Goal: Find specific page/section: Find specific page/section

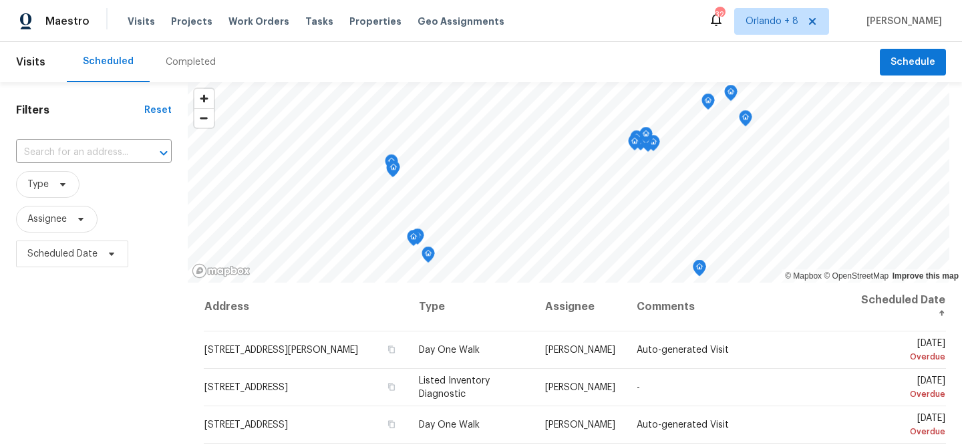
click at [195, 57] on div "Completed" at bounding box center [191, 61] width 50 height 13
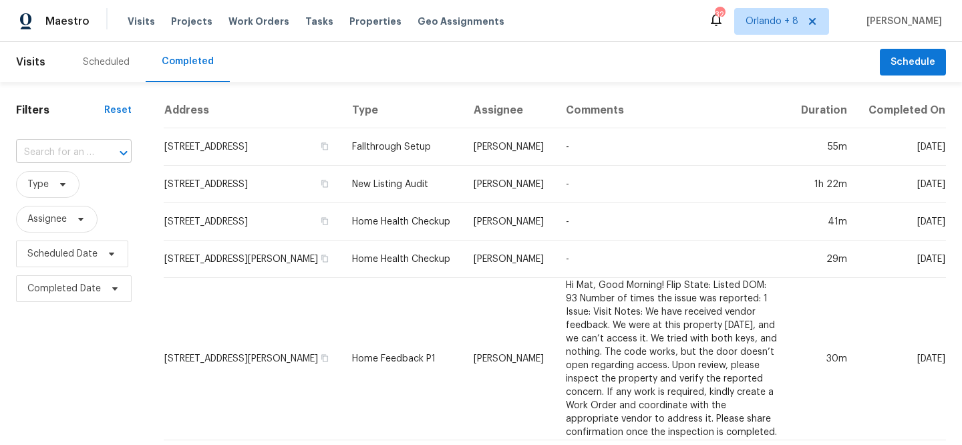
click at [52, 159] on input "text" at bounding box center [55, 152] width 78 height 21
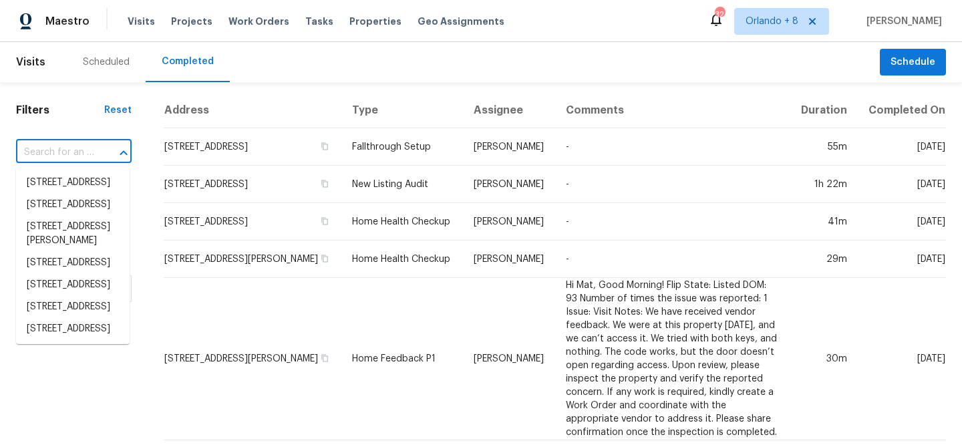
paste input "[STREET_ADDRESS][PERSON_NAME][PERSON_NAME]"
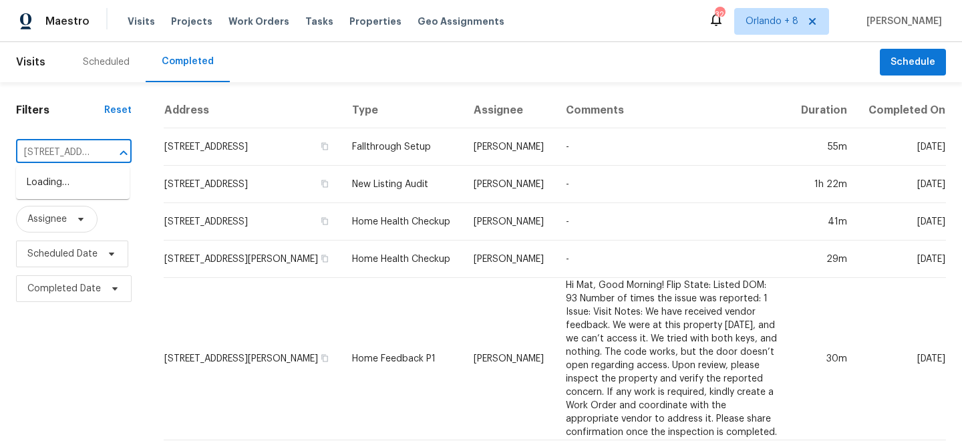
scroll to position [0, 133]
type input "[STREET_ADDRESS][PERSON_NAME][PERSON_NAME]"
click at [794, 35] on div "Maestro Visits Projects Work Orders Tasks Properties Geo Assignments 324 [GEOGR…" at bounding box center [481, 21] width 962 height 42
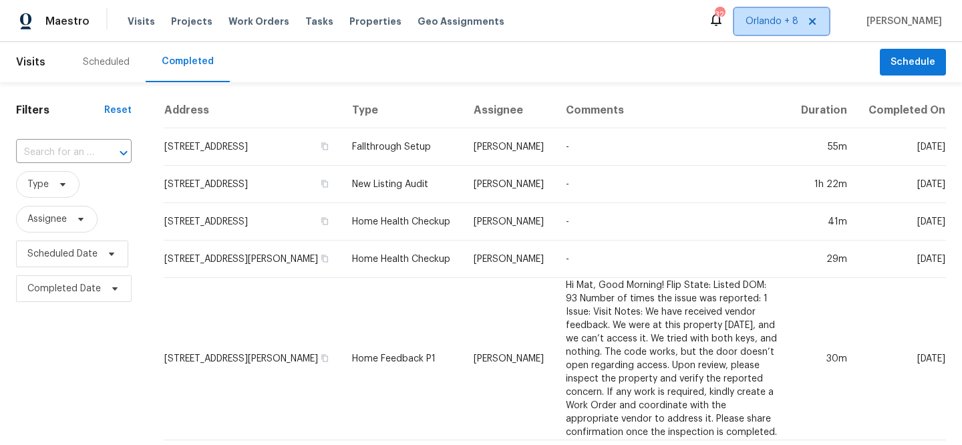
click at [794, 8] on span "Orlando + 8" at bounding box center [781, 21] width 95 height 27
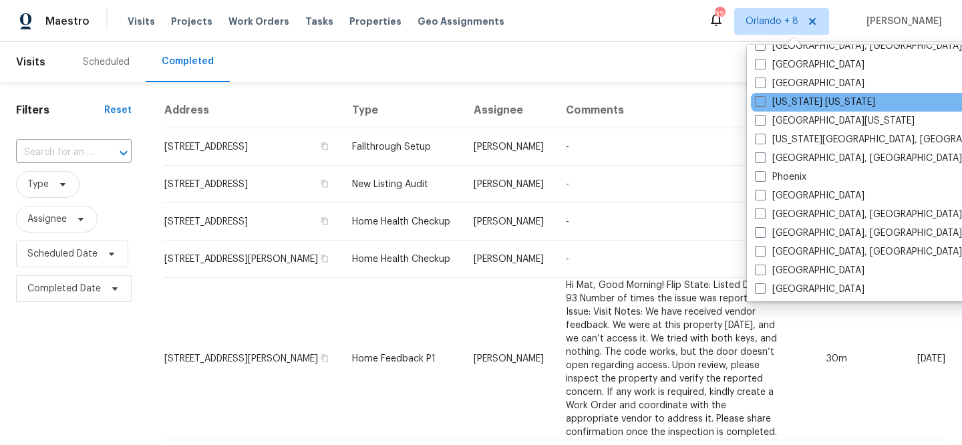
scroll to position [723, 0]
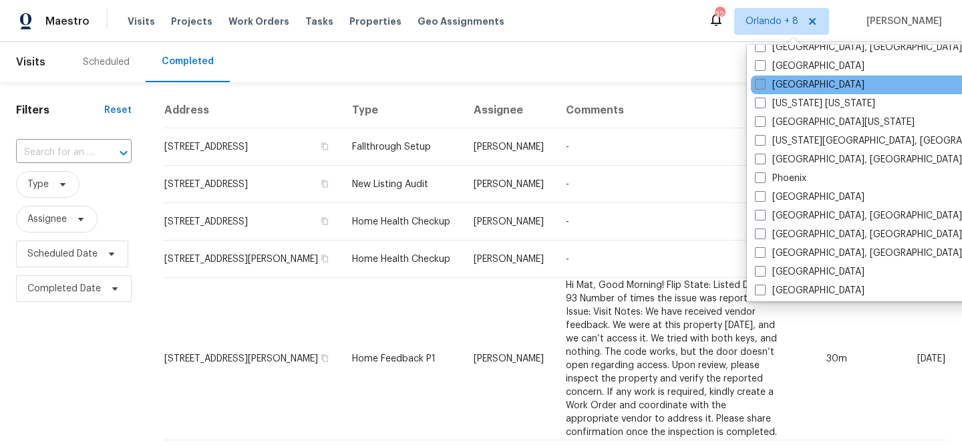
click at [792, 82] on label "[GEOGRAPHIC_DATA]" at bounding box center [810, 84] width 110 height 13
click at [764, 82] on input "[GEOGRAPHIC_DATA]" at bounding box center [759, 82] width 9 height 9
checkbox input "true"
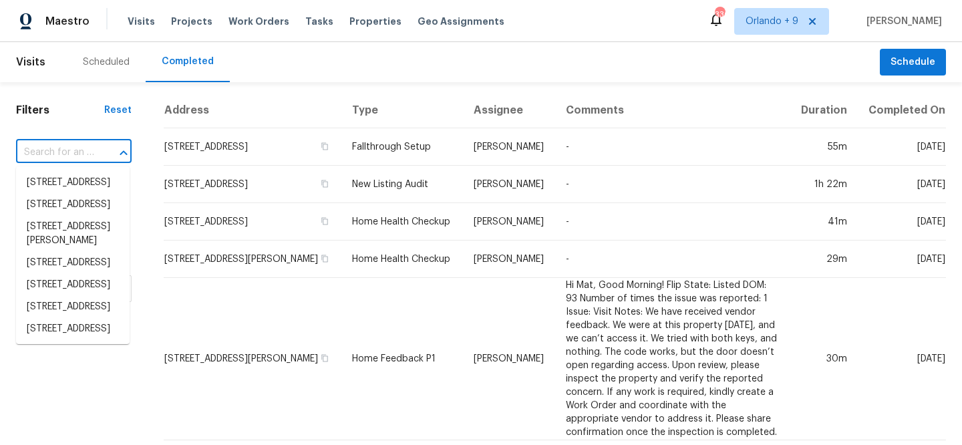
click at [87, 147] on input "text" at bounding box center [55, 152] width 78 height 21
paste input "[STREET_ADDRESS][PERSON_NAME][PERSON_NAME]"
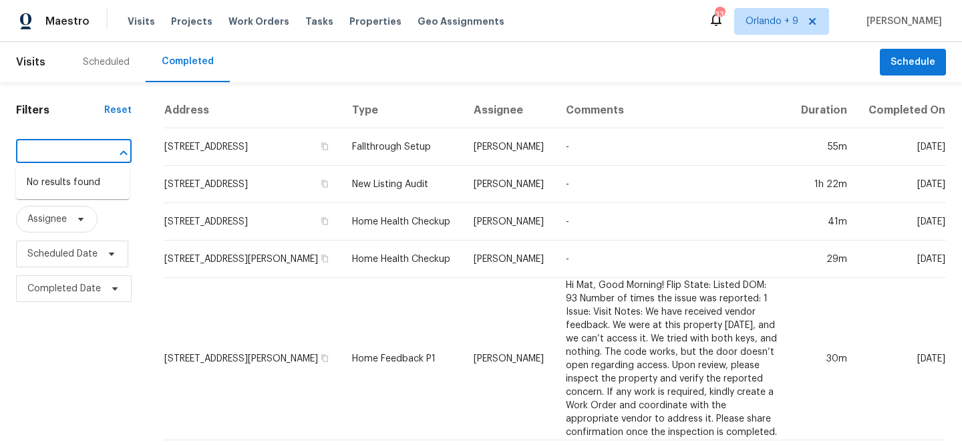
type input "[STREET_ADDRESS][PERSON_NAME][PERSON_NAME]"
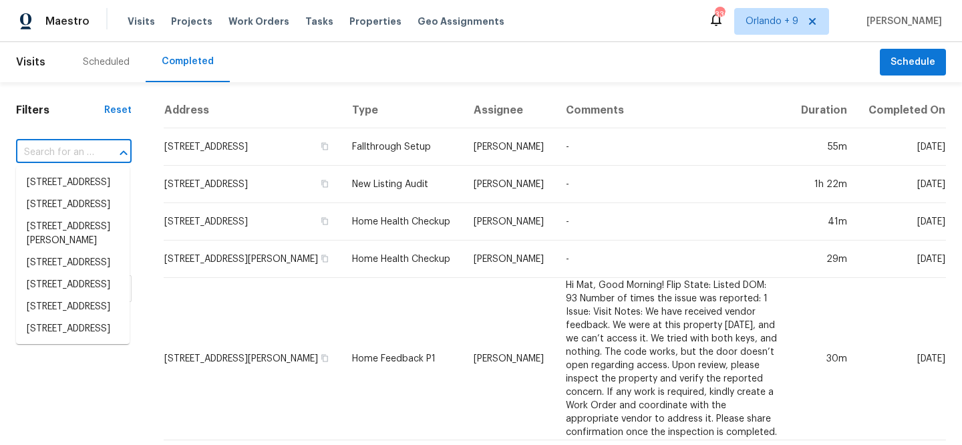
click at [81, 149] on input "text" at bounding box center [55, 152] width 78 height 21
paste input "[STREET_ADDRESS][PERSON_NAME][PERSON_NAME]"
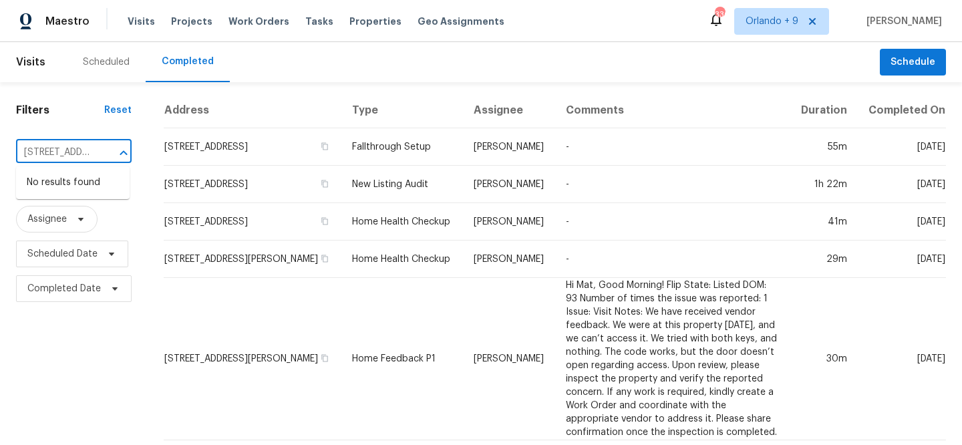
scroll to position [0, 133]
type input "[STREET_ADDRESS][PERSON_NAME][PERSON_NAME]"
click at [112, 54] on div "Scheduled" at bounding box center [106, 62] width 79 height 40
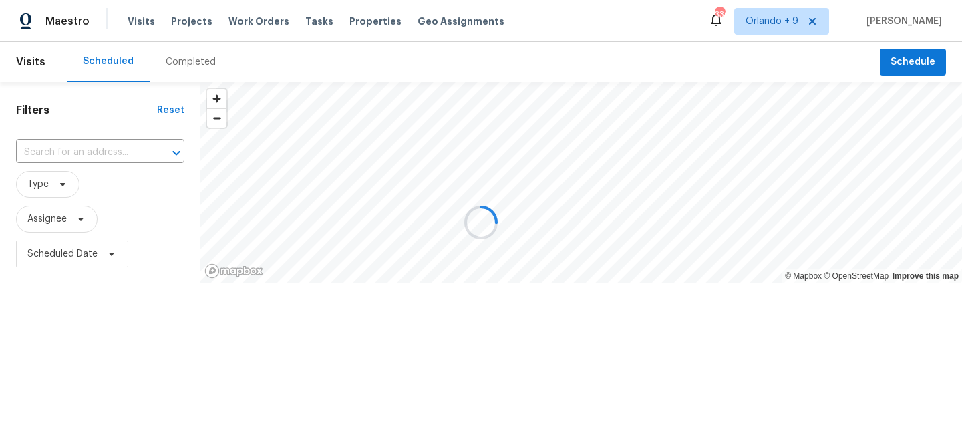
click at [74, 150] on div at bounding box center [481, 222] width 962 height 445
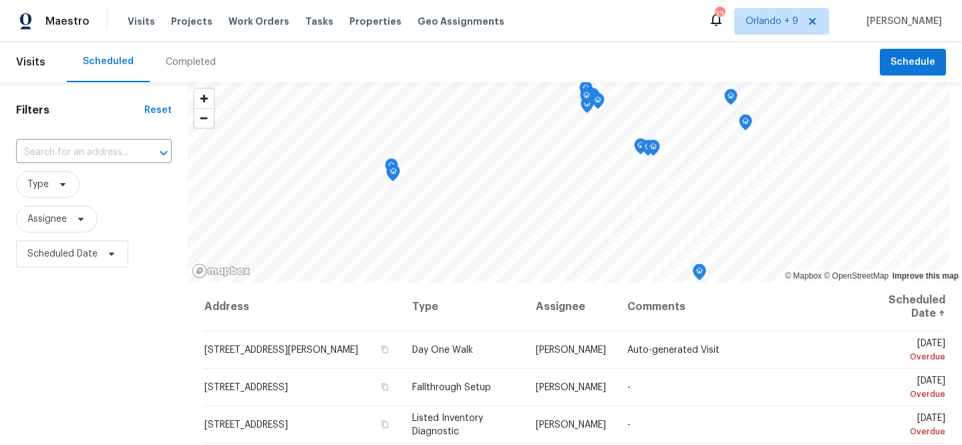
click at [184, 65] on div "Completed" at bounding box center [191, 61] width 50 height 13
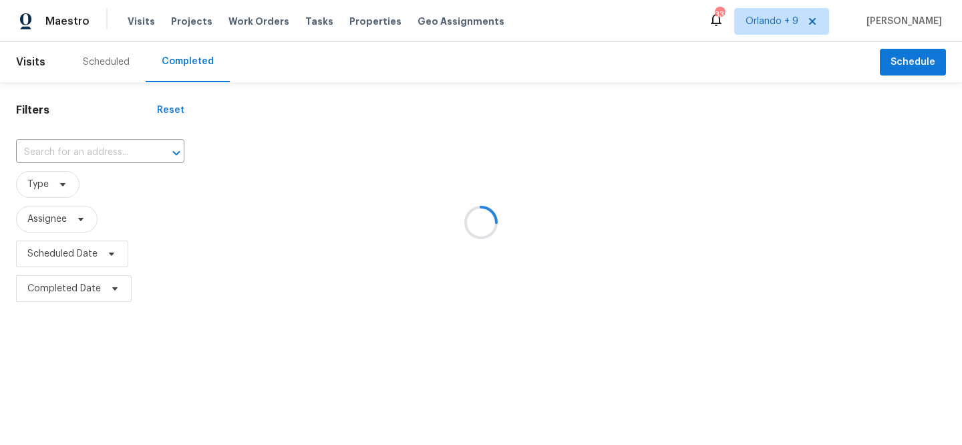
click at [796, 30] on div at bounding box center [481, 222] width 962 height 445
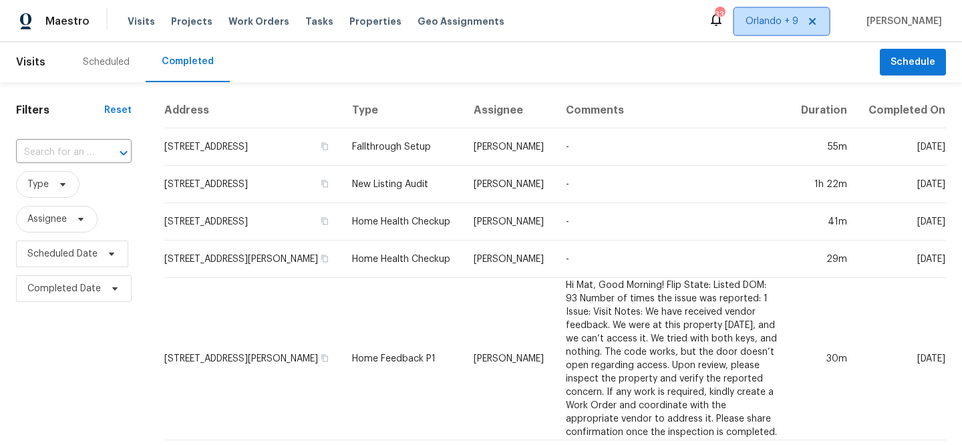
click at [781, 21] on span "Orlando + 9" at bounding box center [772, 21] width 53 height 13
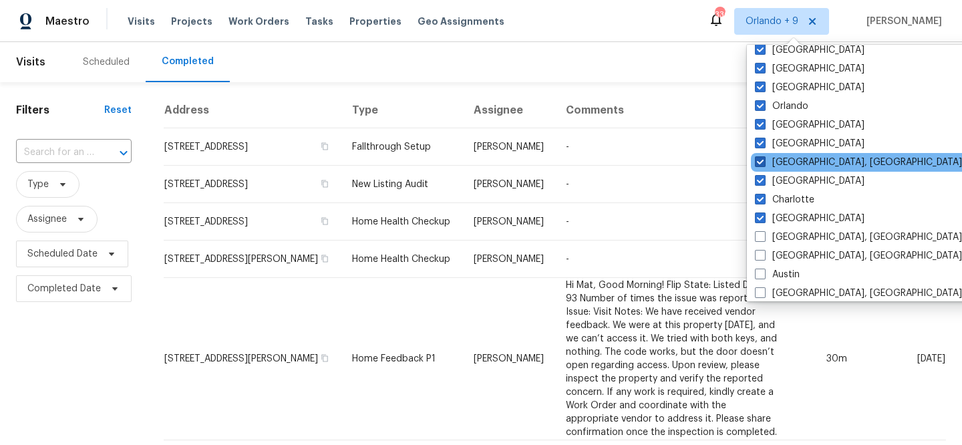
scroll to position [13, 0]
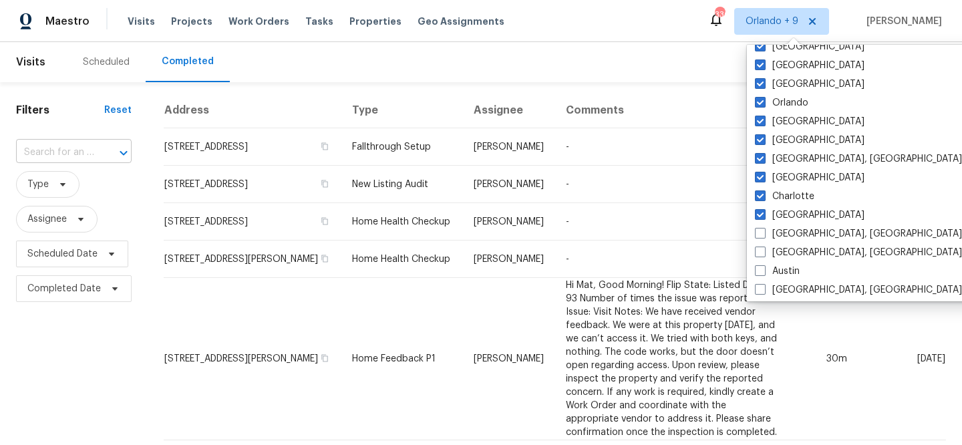
click at [63, 146] on input "text" at bounding box center [55, 152] width 78 height 21
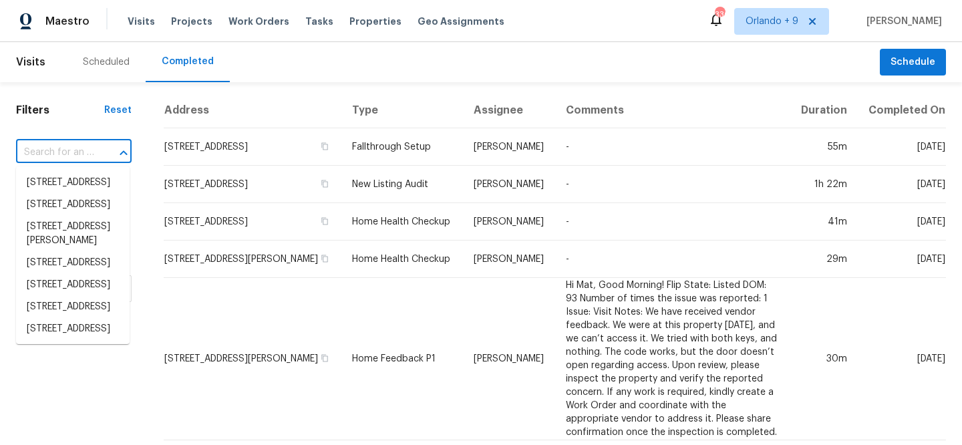
paste input "[STREET_ADDRESS][PERSON_NAME][PERSON_NAME]"
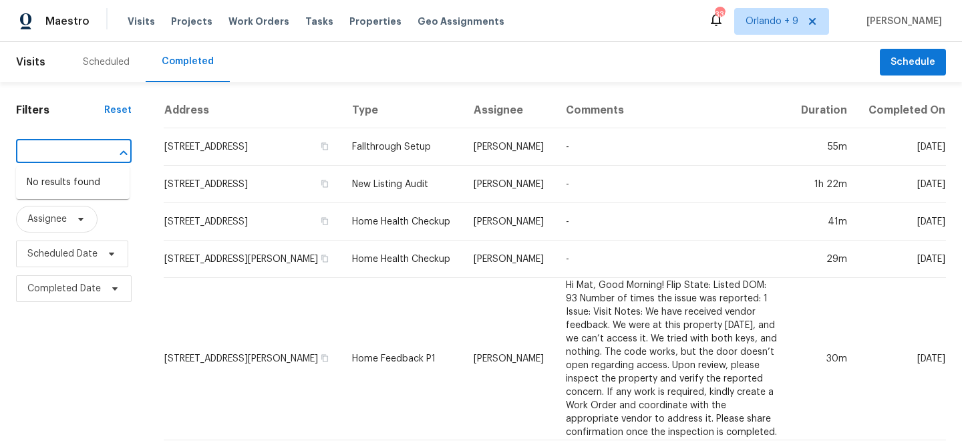
scroll to position [0, 0]
type input "[STREET_ADDRESS][PERSON_NAME][PERSON_NAME]"
click at [100, 62] on div "Scheduled" at bounding box center [106, 61] width 47 height 13
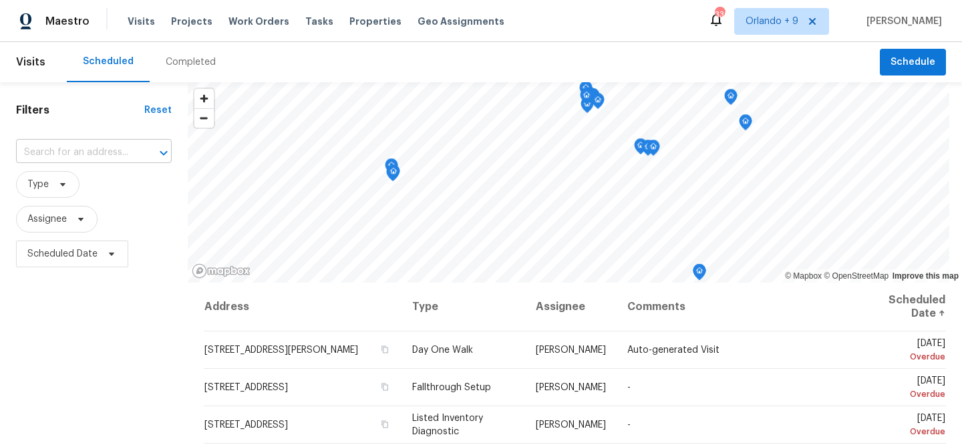
click at [90, 142] on input "text" at bounding box center [75, 152] width 118 height 21
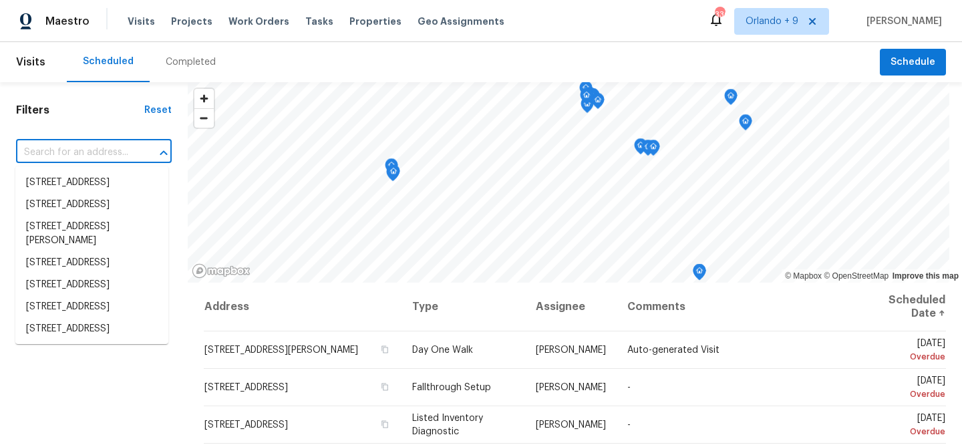
paste input "[STREET_ADDRESS][PERSON_NAME][PERSON_NAME]"
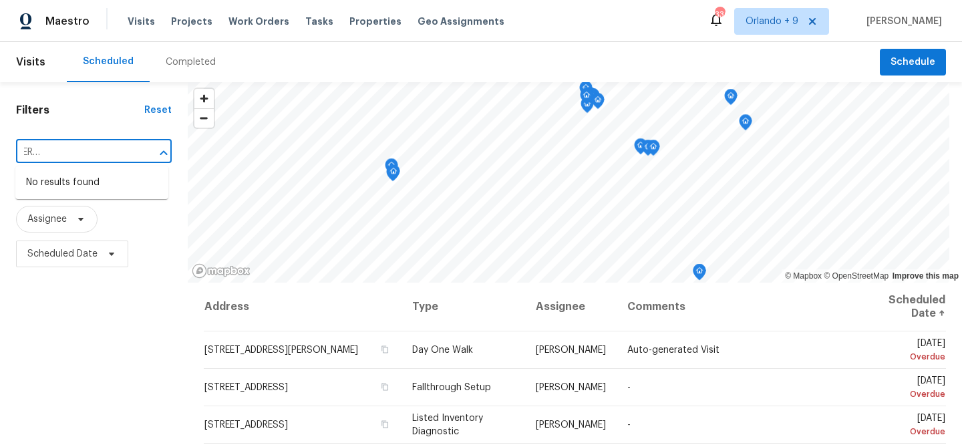
type input "[STREET_ADDRESS][PERSON_NAME][PERSON_NAME]"
click at [790, 37] on div "Maestro Visits Projects Work Orders Tasks Properties Geo Assignments 336 [GEOGR…" at bounding box center [481, 21] width 962 height 42
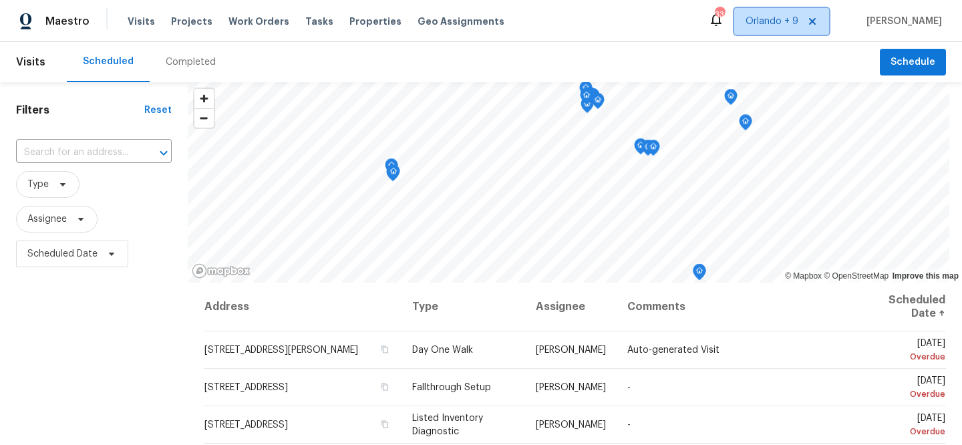
click at [790, 19] on span "Orlando + 9" at bounding box center [772, 21] width 53 height 13
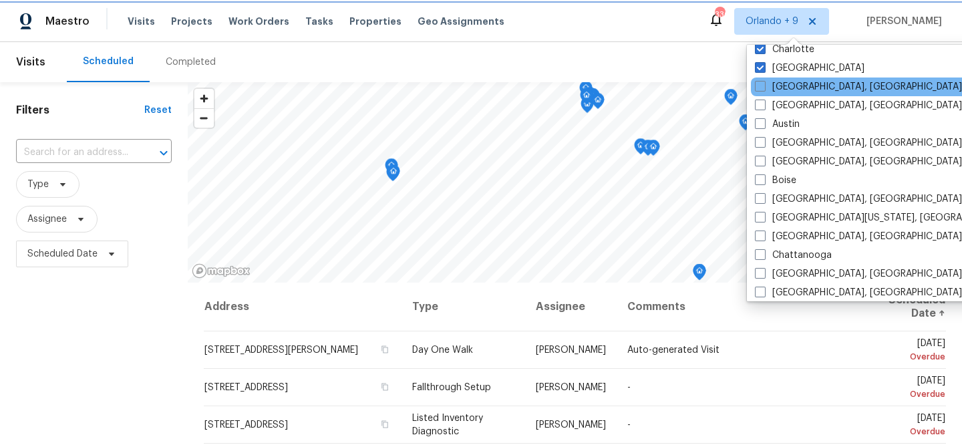
scroll to position [161, 0]
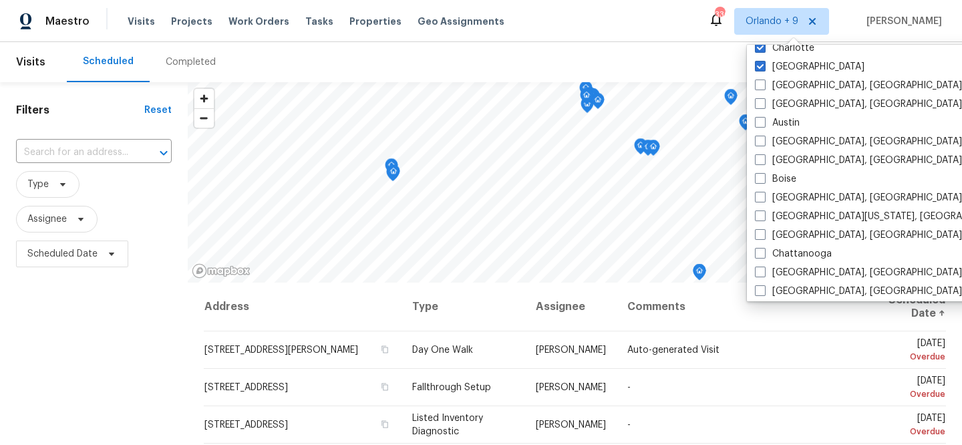
click at [94, 174] on span "Type" at bounding box center [94, 184] width 156 height 27
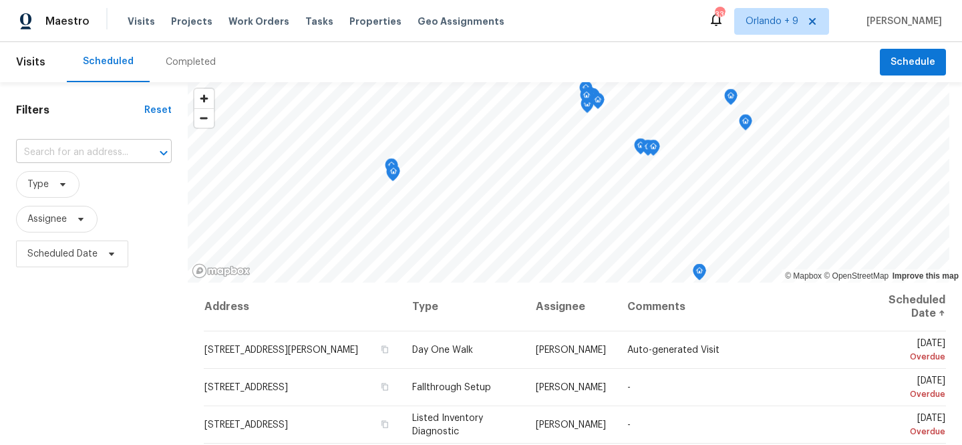
click at [94, 144] on input "text" at bounding box center [75, 152] width 118 height 21
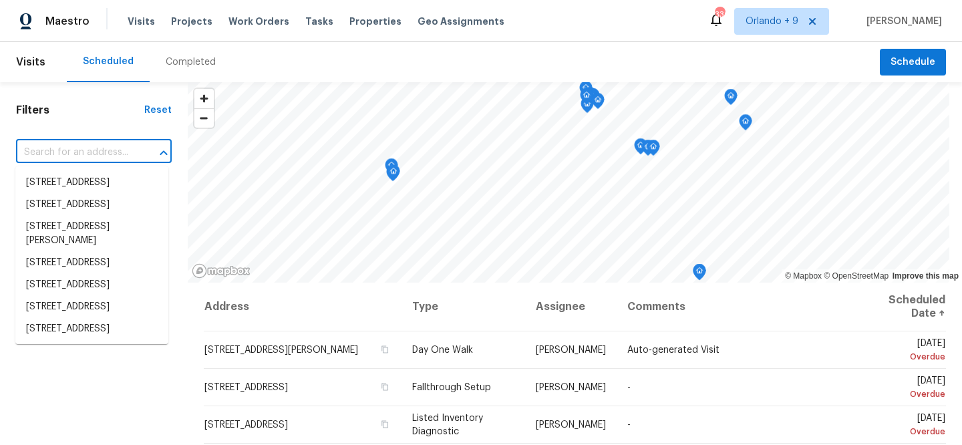
paste input "[STREET_ADDRESS][PERSON_NAME][PERSON_NAME]"
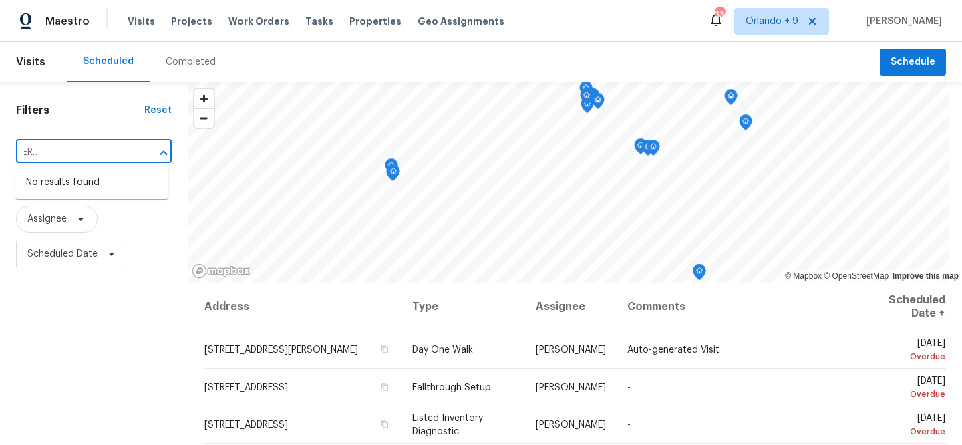
type input "[STREET_ADDRESS][PERSON_NAME][PERSON_NAME]"
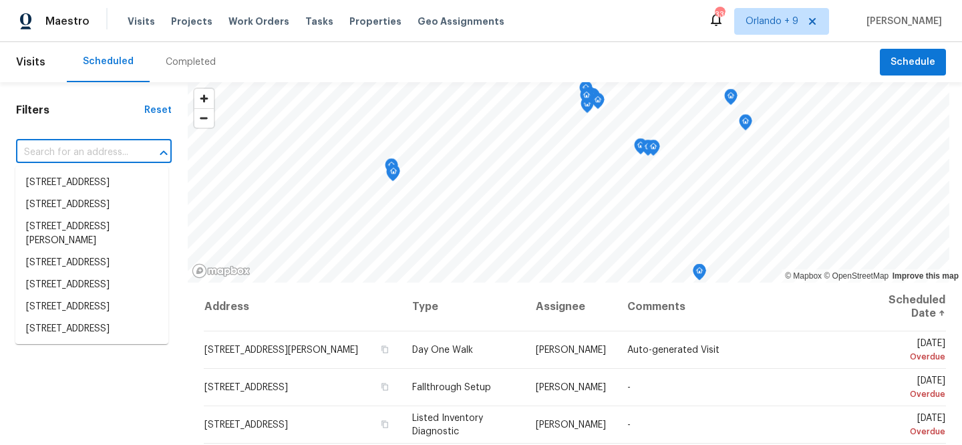
paste input "[STREET_ADDRESS][PERSON_NAME][PERSON_NAME]"
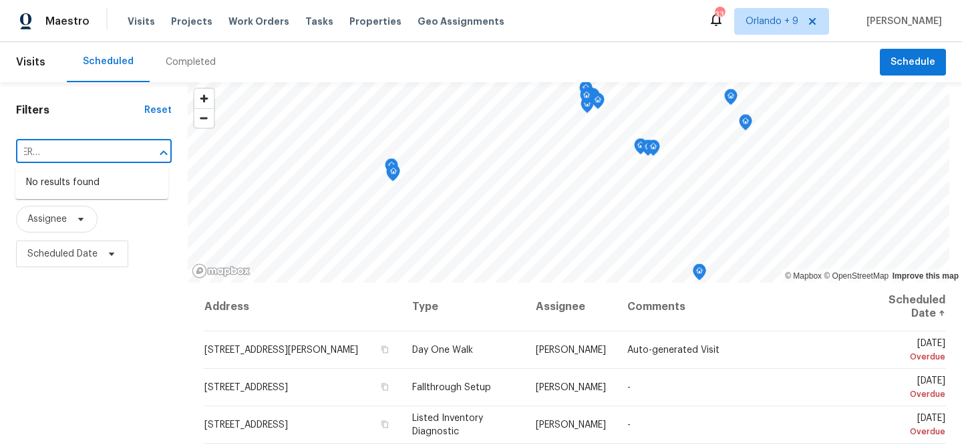
type input "[STREET_ADDRESS][PERSON_NAME][PERSON_NAME]"
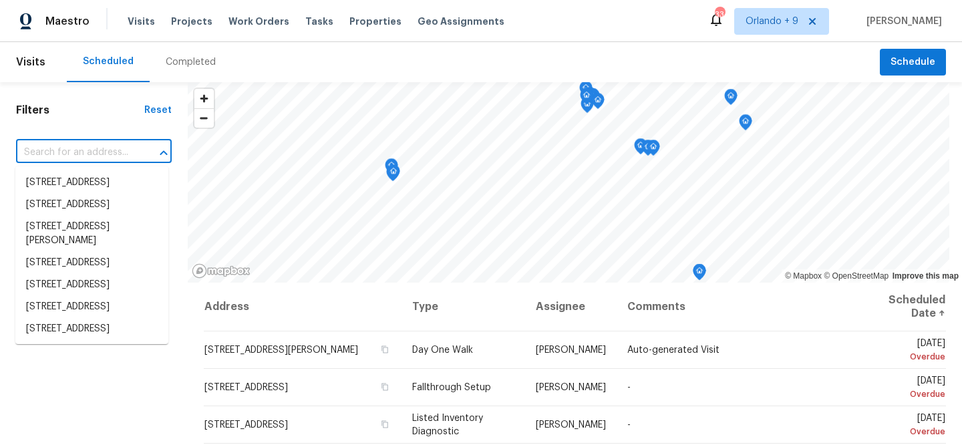
scroll to position [0, 0]
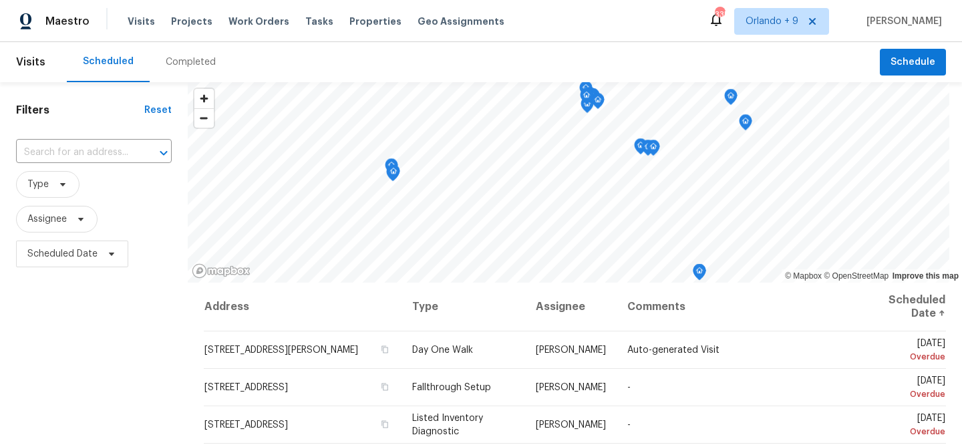
click at [177, 65] on div "Completed" at bounding box center [191, 61] width 50 height 13
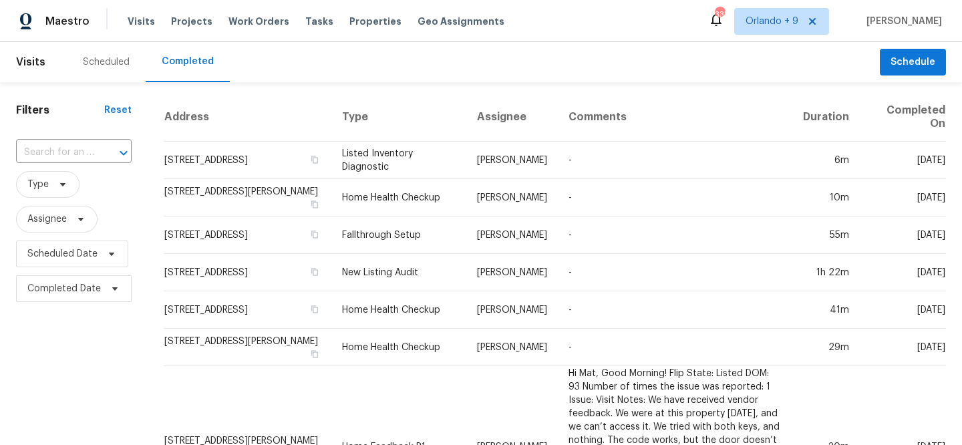
click at [106, 152] on div at bounding box center [114, 153] width 35 height 19
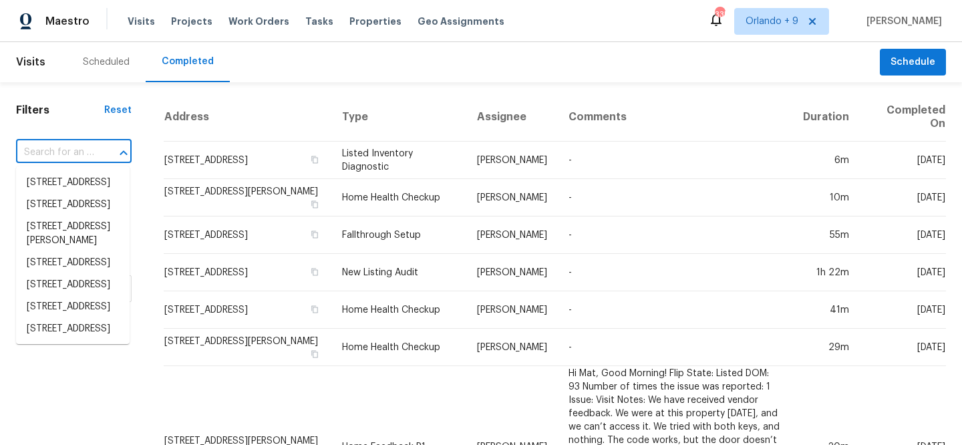
paste input "2525 Miranda Dr Ash, Murfreesboro, TN 37128"
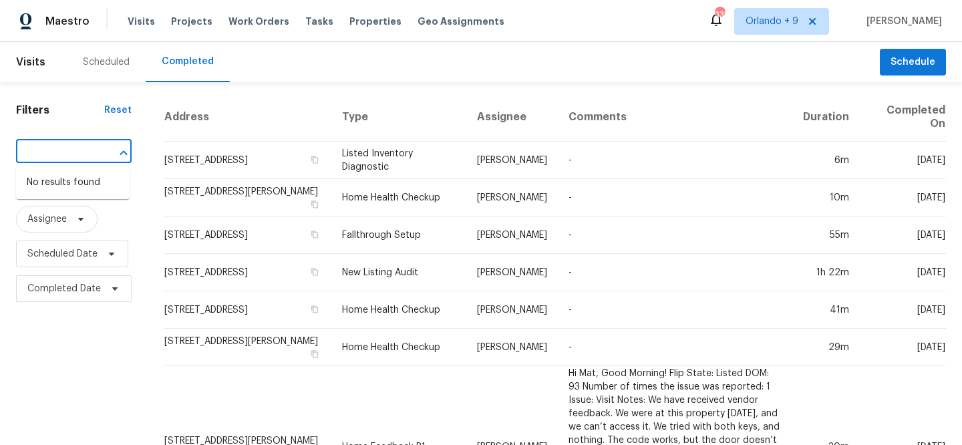
type input "2525 Miranda Dr Ash, Murfreesboro, TN 37128"
click at [124, 64] on div "Scheduled" at bounding box center [106, 61] width 47 height 13
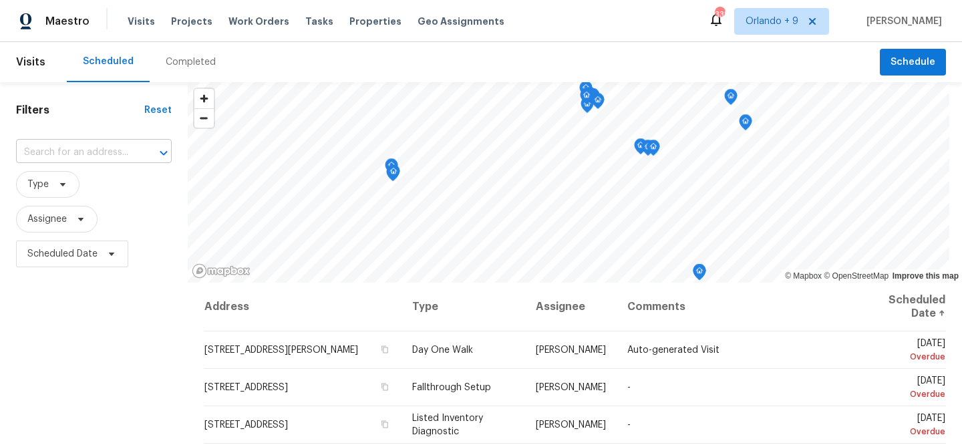
click at [89, 156] on input "text" at bounding box center [75, 152] width 118 height 21
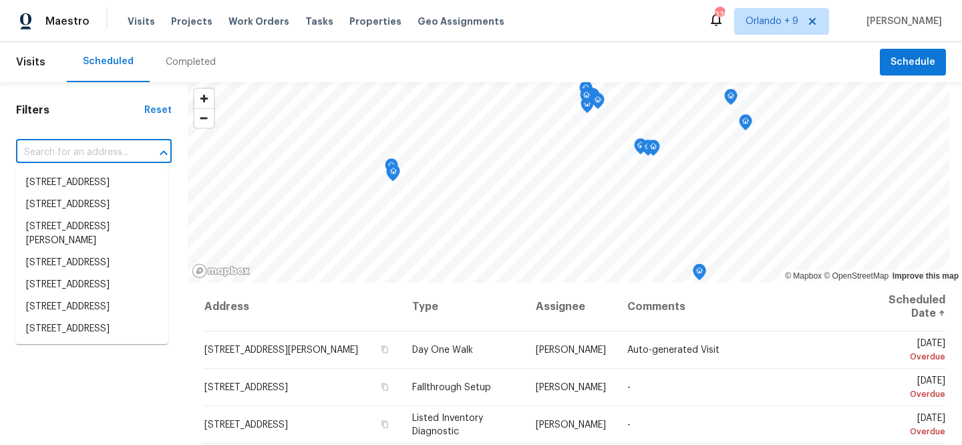
paste input "2525 Miranda Dr Ash, Murfreesboro, TN 37128"
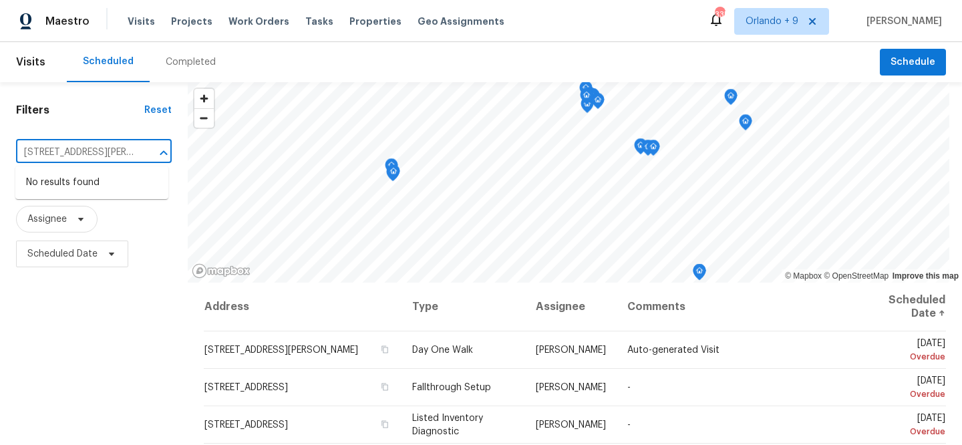
scroll to position [0, 92]
type input "2525 Miranda Dr Ash, Murfreesboro, TN 37128"
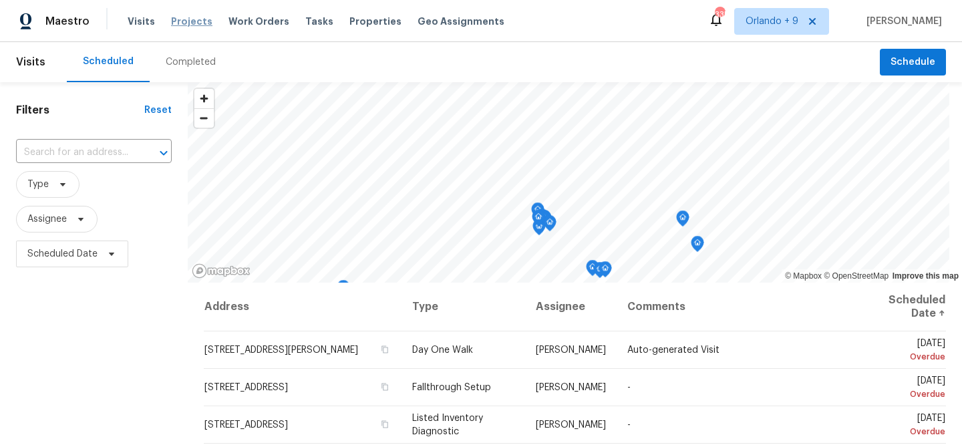
click at [184, 17] on span "Projects" at bounding box center [191, 21] width 41 height 13
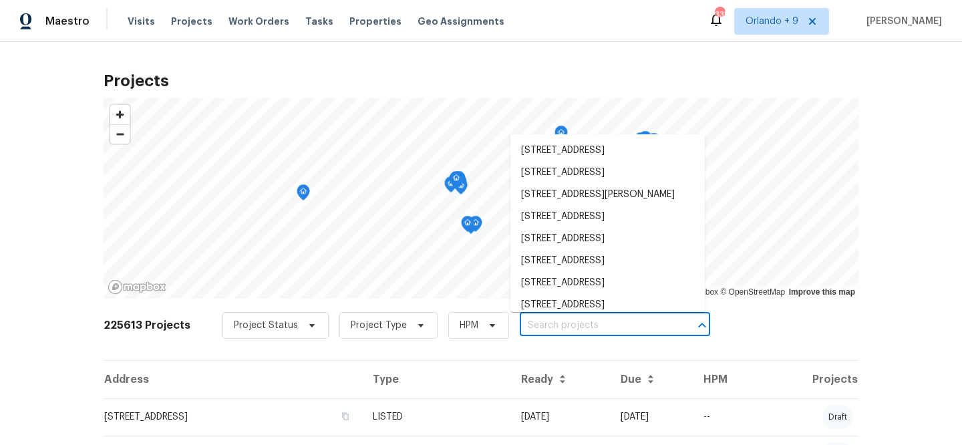
click at [587, 331] on input "text" at bounding box center [596, 325] width 153 height 21
paste input "2525 Miranda Dr Ash, Murfreesboro, TN 37128"
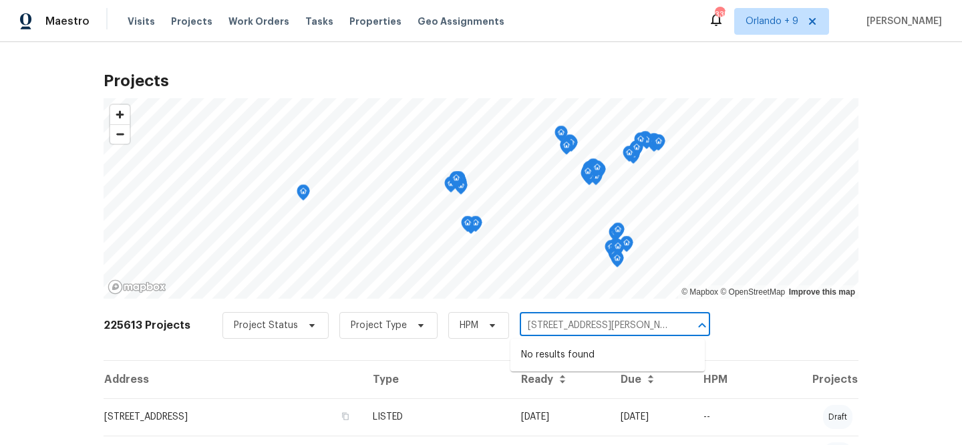
scroll to position [0, 51]
type input "2525 Miranda Dr Ash, Murfreesboro, TN 37128"
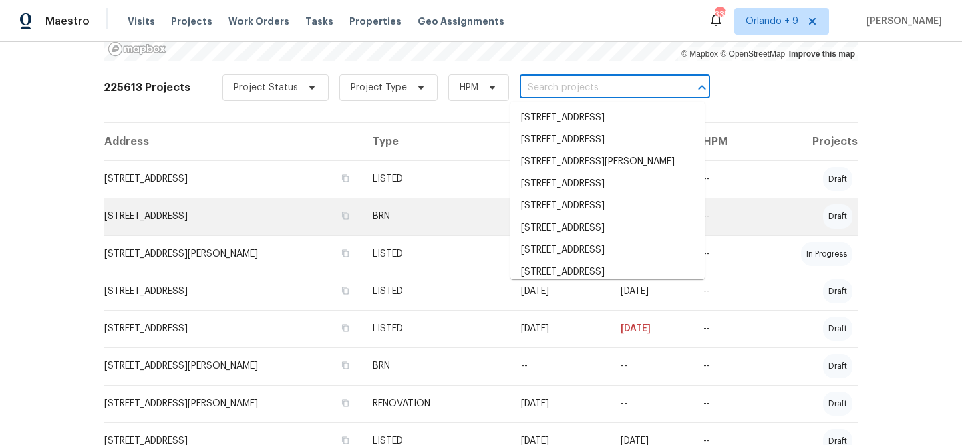
scroll to position [0, 0]
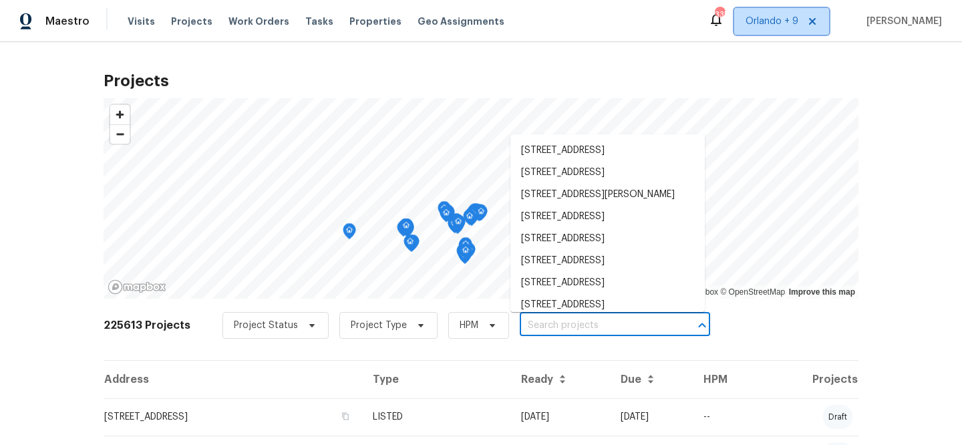
click at [770, 19] on span "Orlando + 9" at bounding box center [772, 21] width 53 height 13
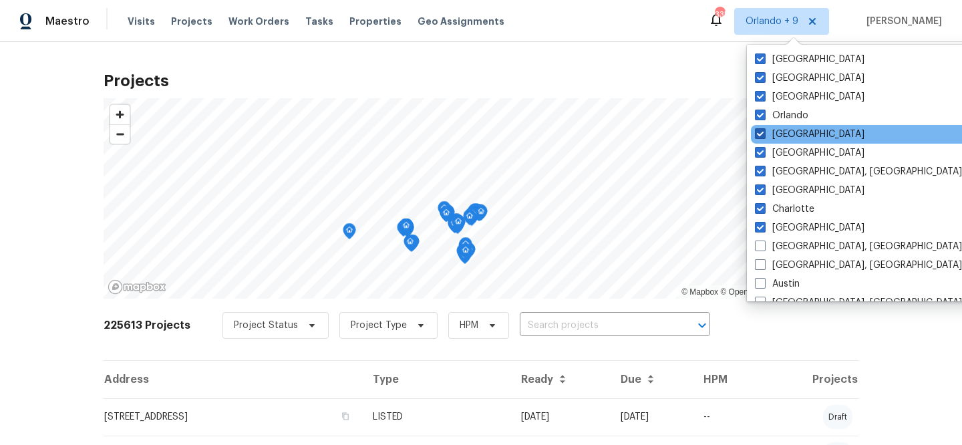
click at [788, 134] on label "[GEOGRAPHIC_DATA]" at bounding box center [810, 134] width 110 height 13
click at [764, 134] on input "[GEOGRAPHIC_DATA]" at bounding box center [759, 132] width 9 height 9
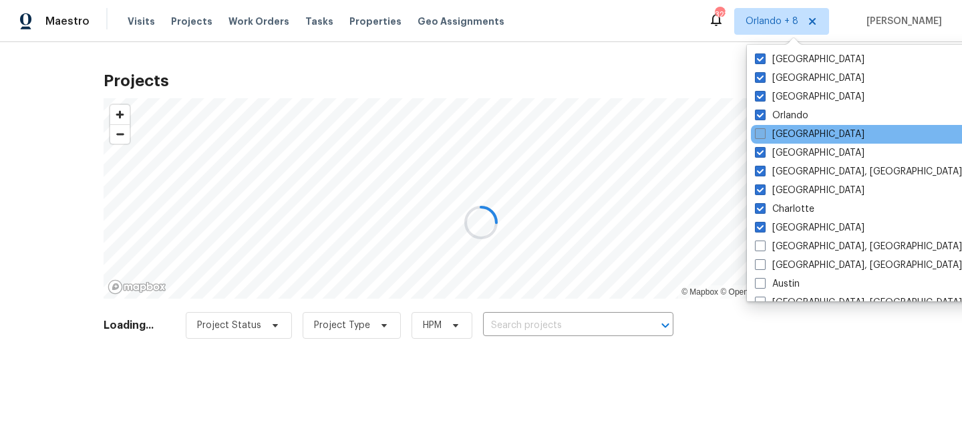
click at [759, 138] on span at bounding box center [760, 133] width 11 height 11
click at [759, 136] on input "[GEOGRAPHIC_DATA]" at bounding box center [759, 132] width 9 height 9
checkbox input "true"
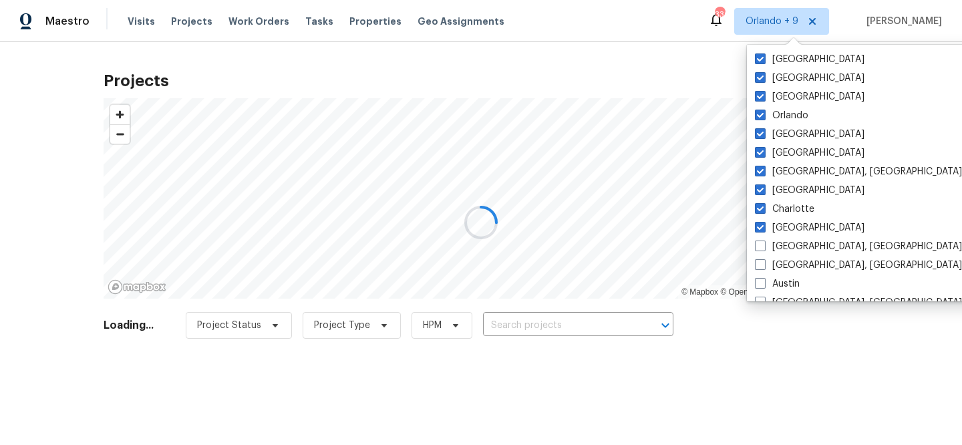
click at [258, 27] on div at bounding box center [481, 222] width 962 height 445
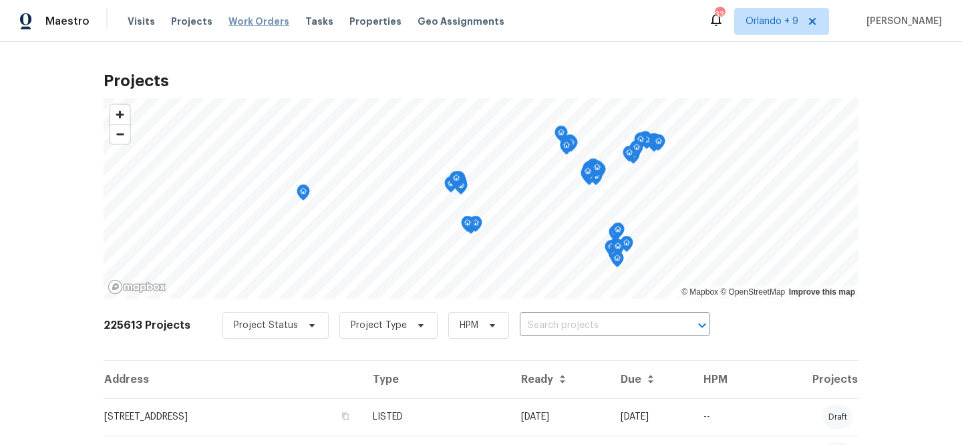
click at [237, 19] on span "Work Orders" at bounding box center [258, 21] width 61 height 13
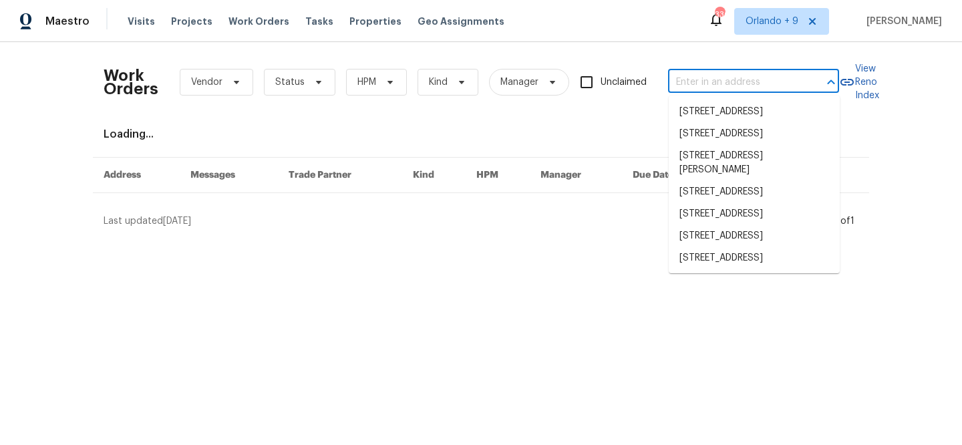
click at [750, 86] on input "text" at bounding box center [735, 82] width 134 height 21
paste input "2525 Miranda Dr Ash, Murfreesboro, TN 37128"
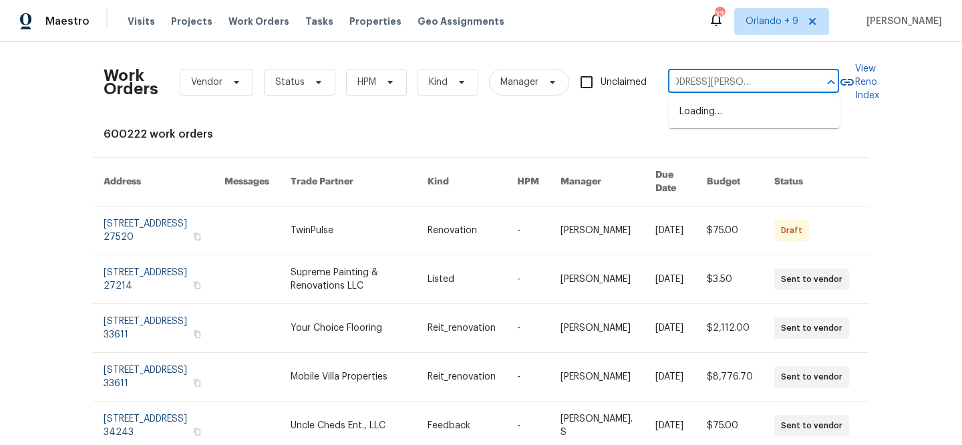
scroll to position [0, 46]
drag, startPoint x: 705, startPoint y: 83, endPoint x: 822, endPoint y: 83, distance: 116.2
click at [822, 83] on div "2525 Miranda Dr Ash, Murfreesboro, TN ​" at bounding box center [753, 82] width 171 height 21
type input "2525 Miranda Dr"
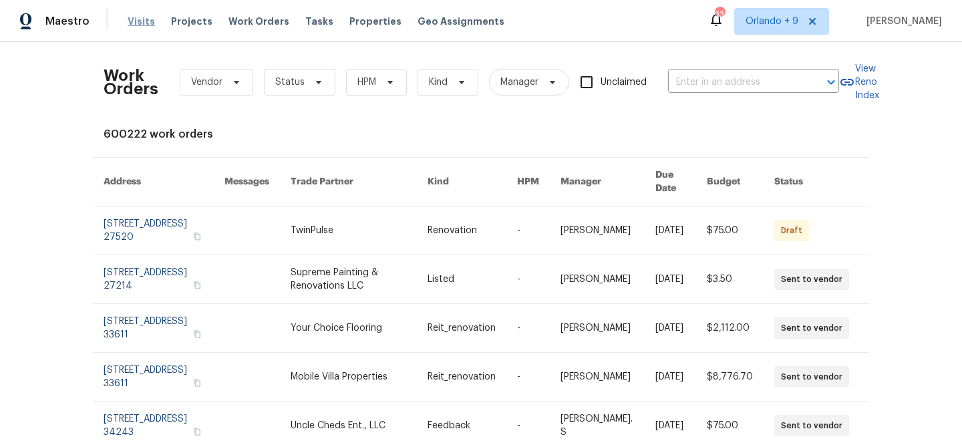
click at [138, 23] on span "Visits" at bounding box center [141, 21] width 27 height 13
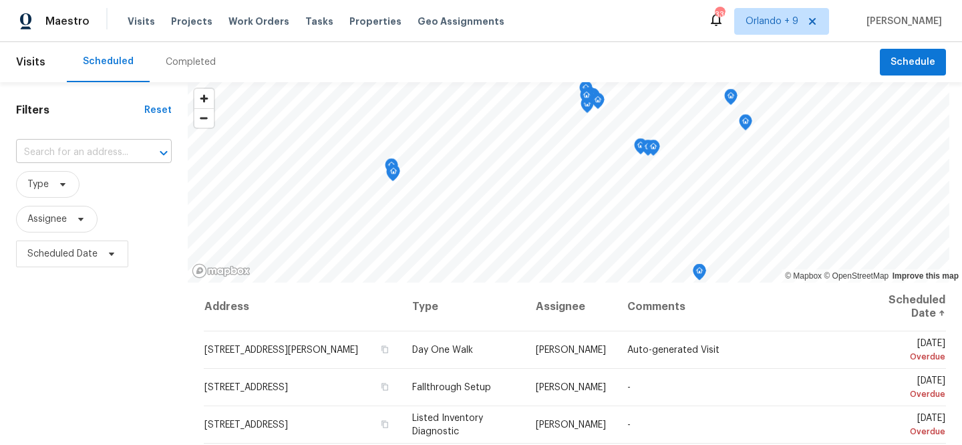
click at [116, 156] on input "text" at bounding box center [75, 152] width 118 height 21
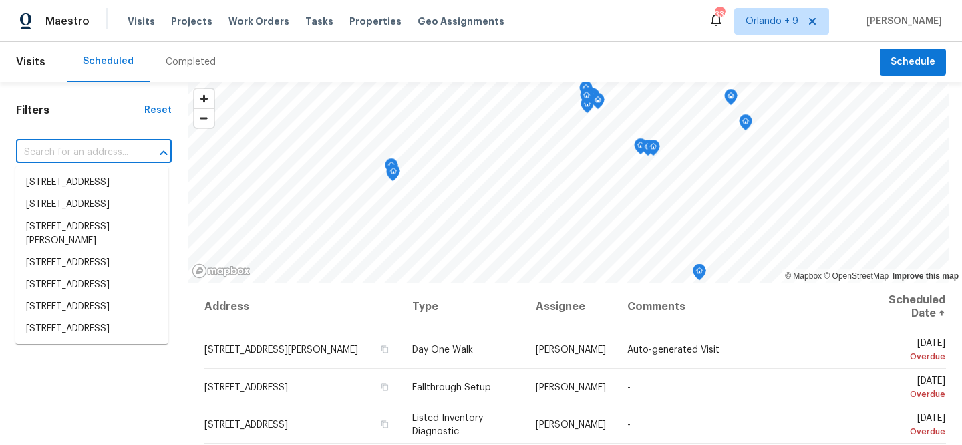
paste input "2525 Miranda Dr Ash, Murfreesboro, TN 37128"
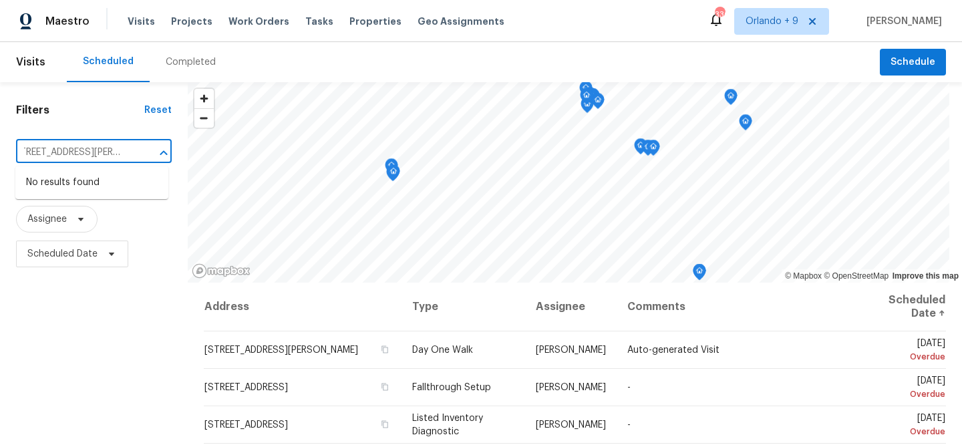
scroll to position [0, 92]
click at [192, 156] on div "Filters Reset 2525 Miranda Dr Ash, Murfreesboro, TN 37128 ​ Type Assignee Sched…" at bounding box center [481, 360] width 962 height 556
type input "2525 Miranda Dr"
click at [21, 192] on li "2525 Miranda Dr, Murfreesboro, TN 37128" at bounding box center [91, 190] width 153 height 36
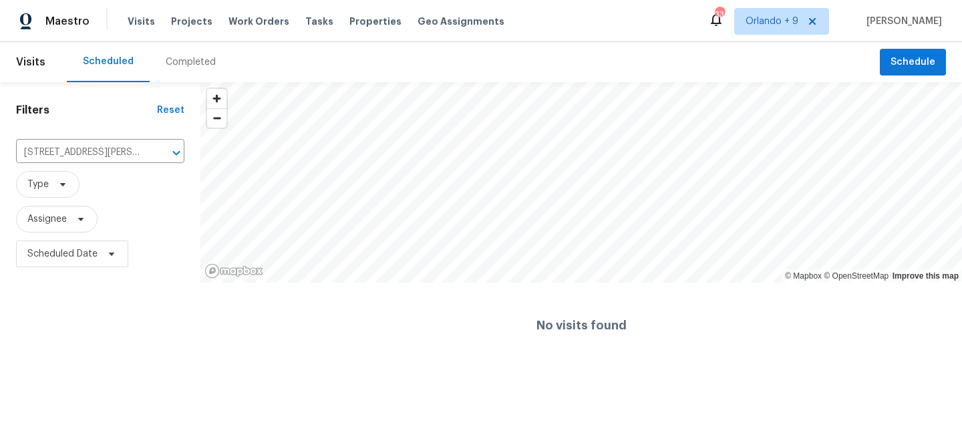
click at [182, 59] on div "Completed" at bounding box center [191, 61] width 50 height 13
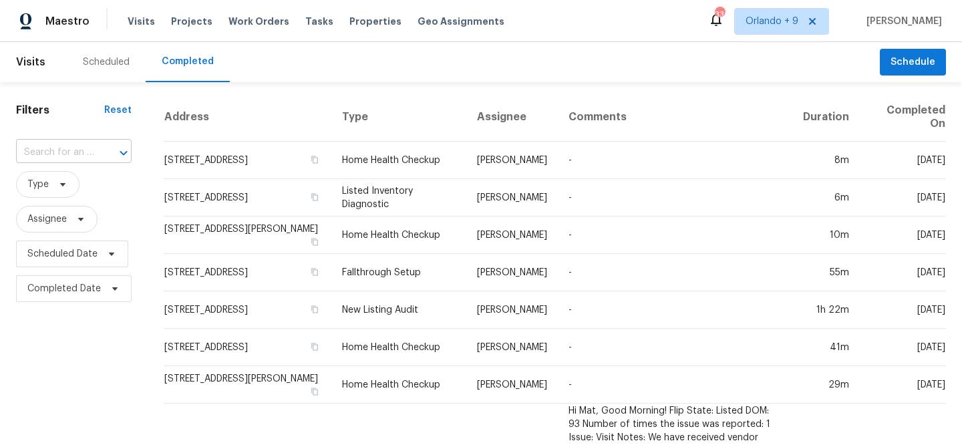
click at [92, 153] on input "text" at bounding box center [55, 152] width 78 height 21
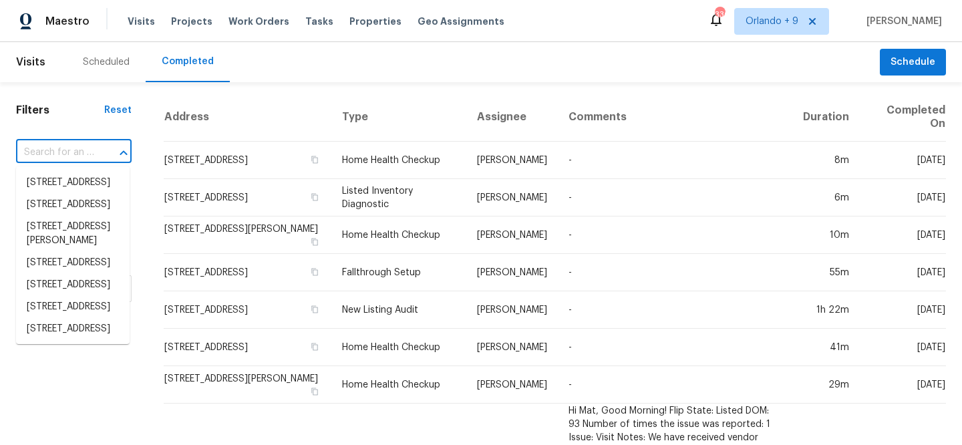
paste input "2525 Miranda Dr Ash, Murfreesboro, TN 37128"
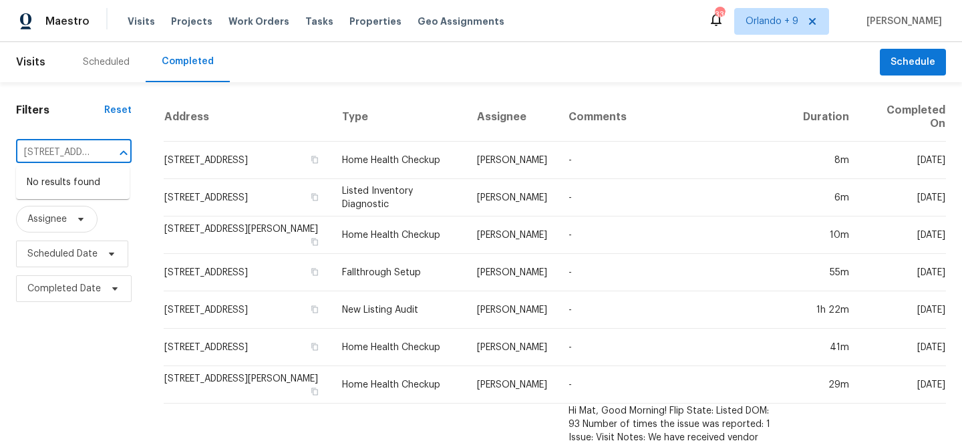
scroll to position [0, 25]
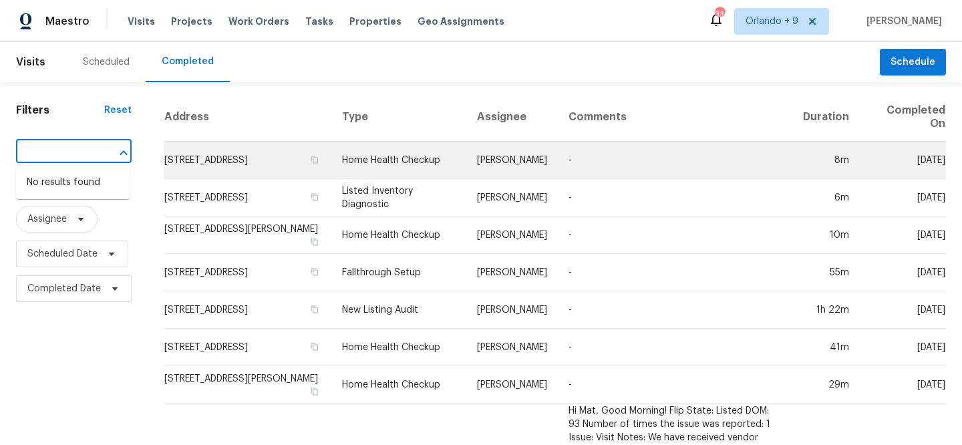
drag, startPoint x: 69, startPoint y: 154, endPoint x: 204, endPoint y: 164, distance: 134.6
type input "2525 Miranda Dr"
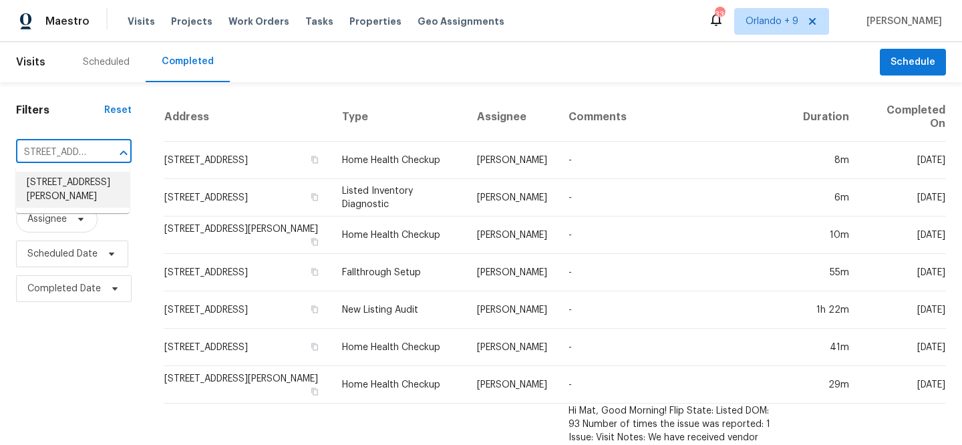
click at [97, 185] on li "2525 Miranda Dr, Murfreesboro, TN 37128" at bounding box center [73, 190] width 114 height 36
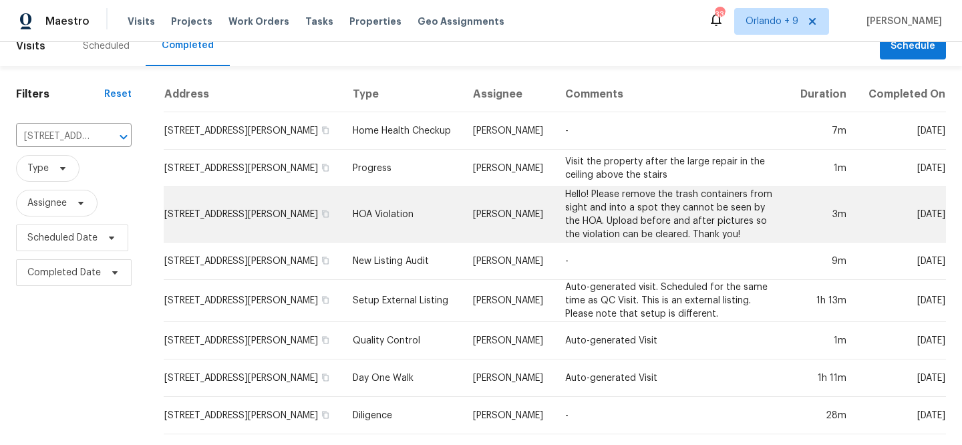
scroll to position [29, 0]
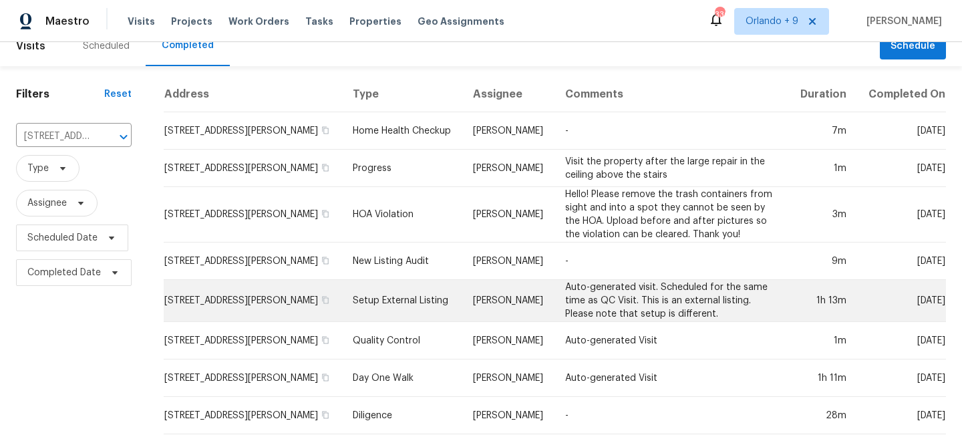
click at [393, 293] on td "Setup External Listing" at bounding box center [402, 301] width 120 height 42
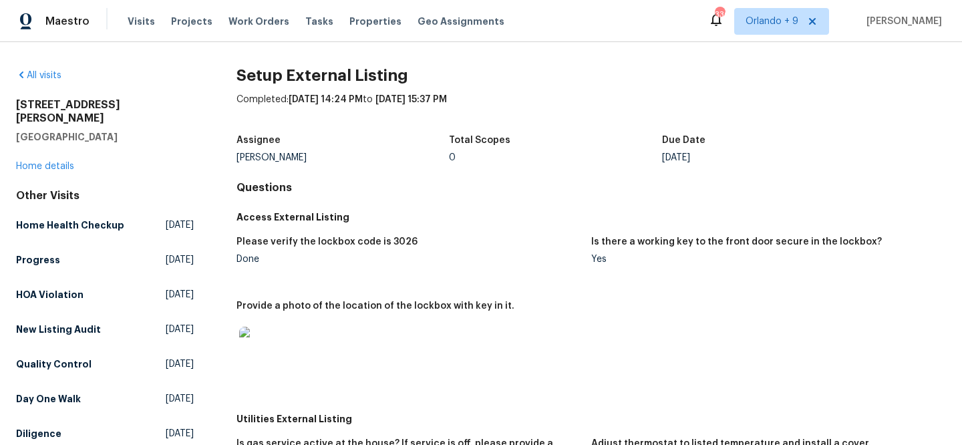
click at [251, 351] on img at bounding box center [260, 348] width 43 height 43
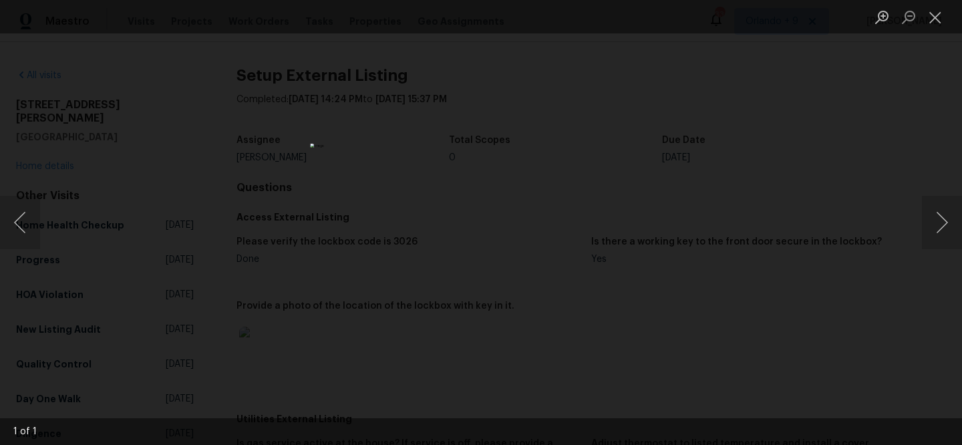
click at [703, 278] on div "Lightbox" at bounding box center [481, 222] width 962 height 445
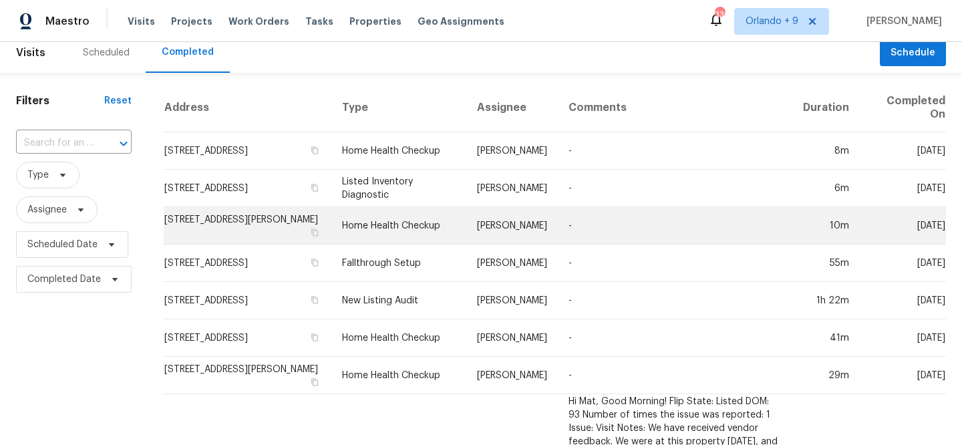
scroll to position [13, 0]
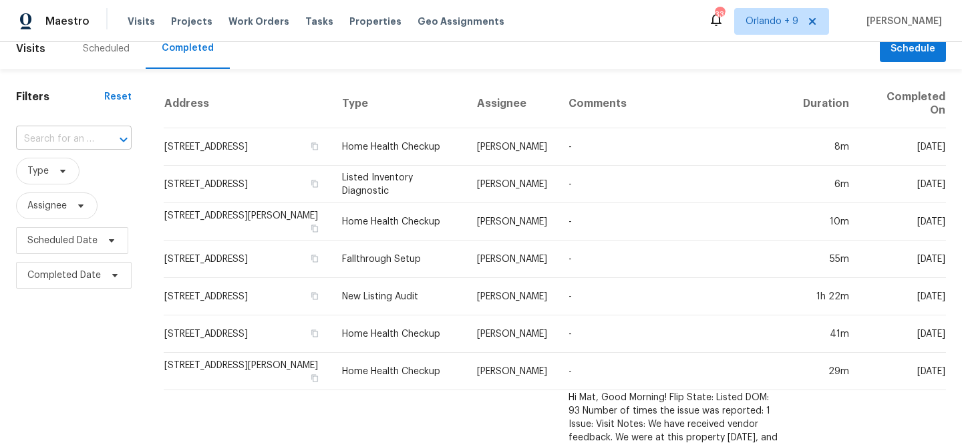
click at [69, 140] on input "text" at bounding box center [55, 139] width 78 height 21
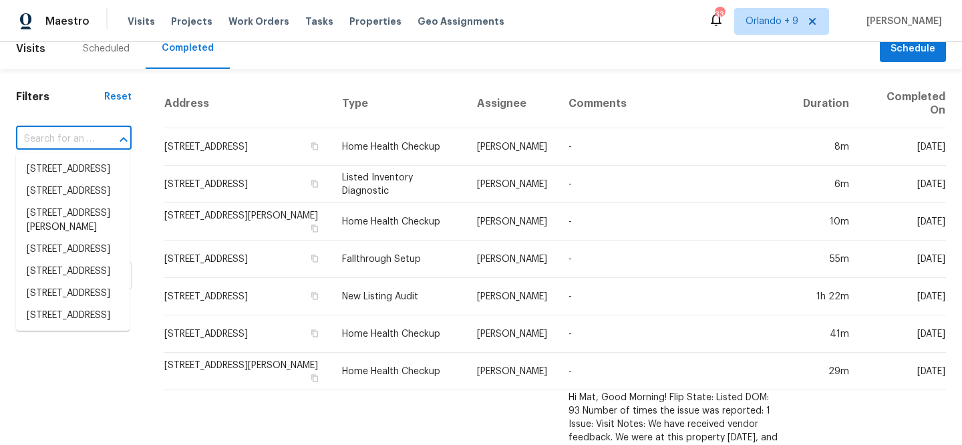
paste input "[STREET_ADDRESS][PERSON_NAME][PERSON_NAME]"
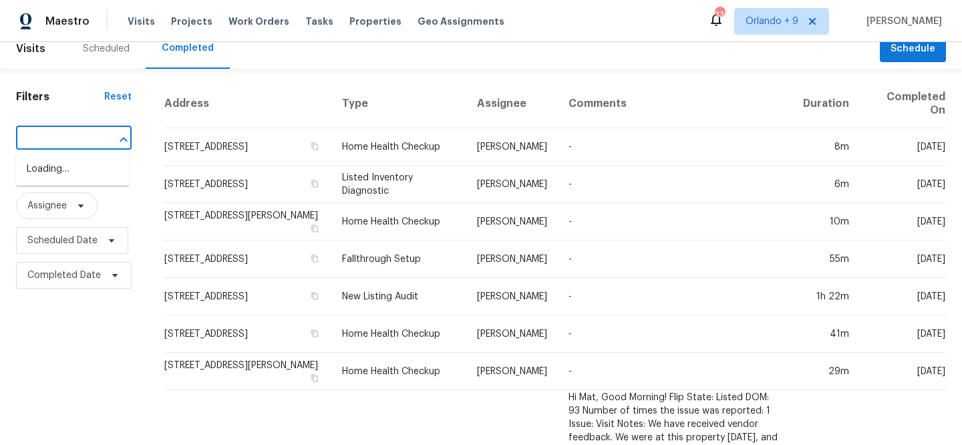
scroll to position [0, 0]
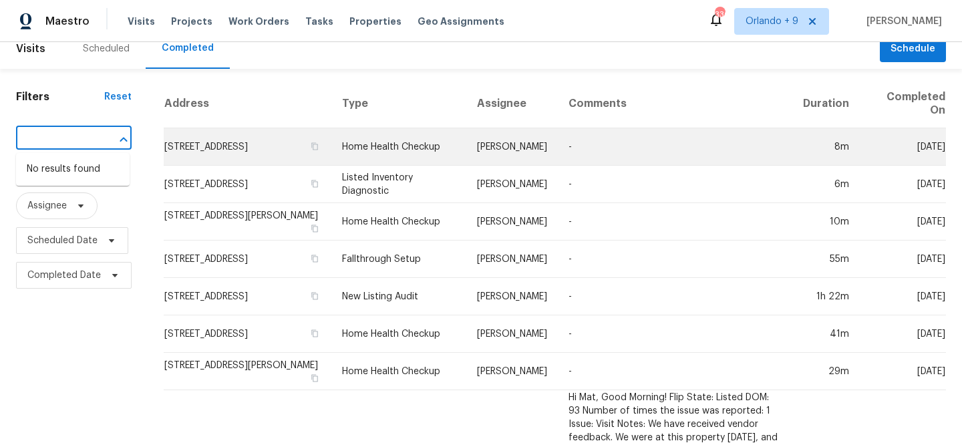
drag, startPoint x: 67, startPoint y: 140, endPoint x: 275, endPoint y: 140, distance: 207.8
type input "2525 Miranda Dr"
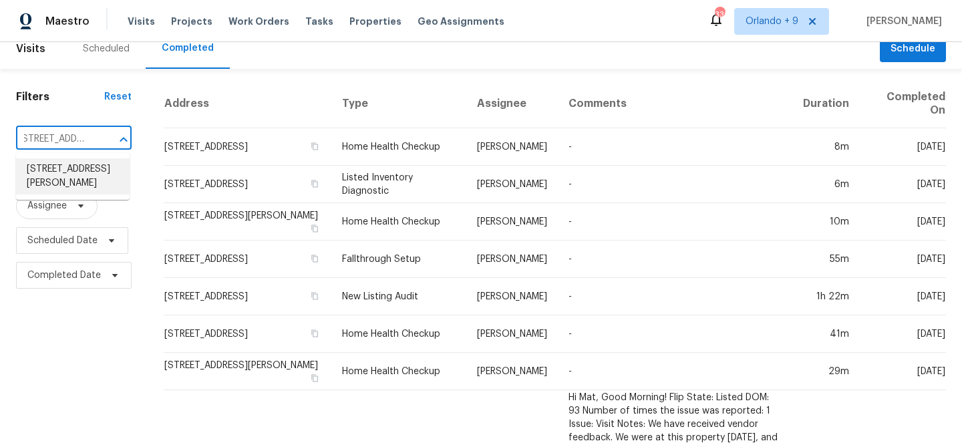
click at [92, 182] on li "2525 Miranda Dr, Murfreesboro, TN 37128" at bounding box center [73, 176] width 114 height 36
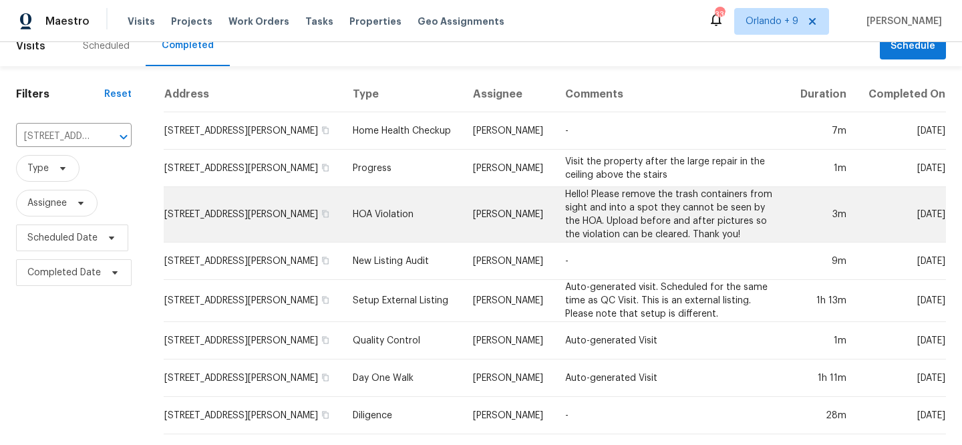
scroll to position [29, 0]
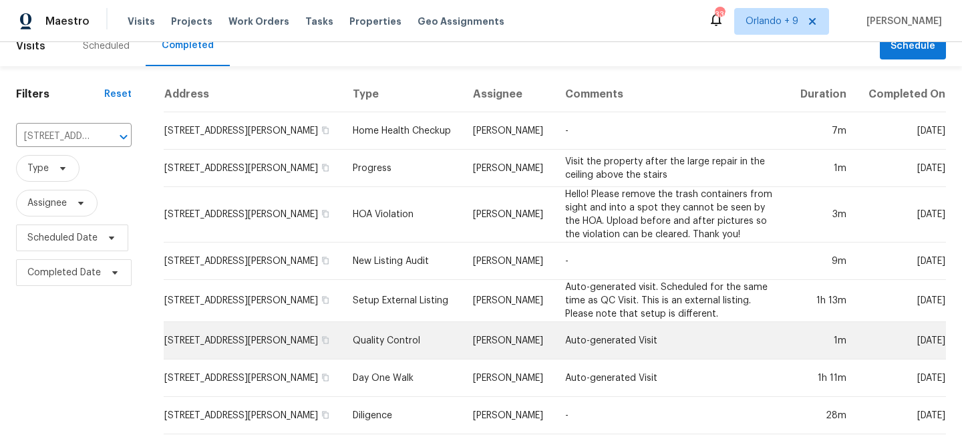
click at [281, 346] on td "2525 Miranda Dr, Murfreesboro, TN 37128" at bounding box center [253, 340] width 178 height 37
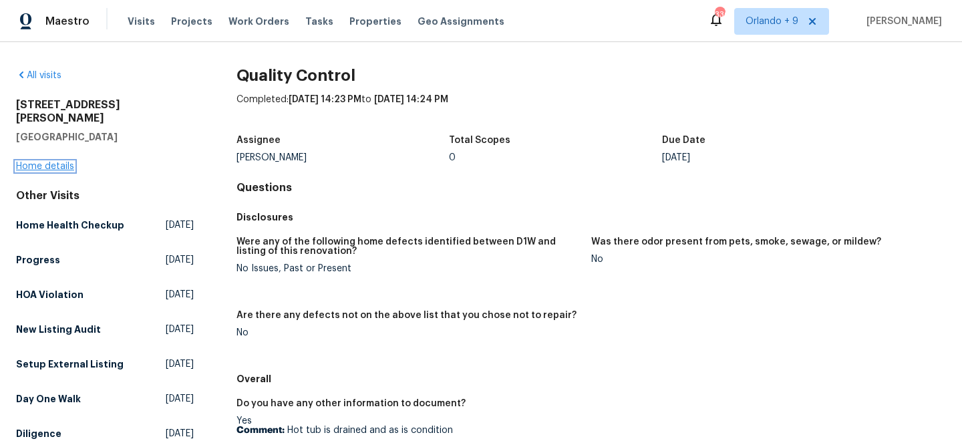
click at [55, 162] on link "Home details" at bounding box center [45, 166] width 58 height 9
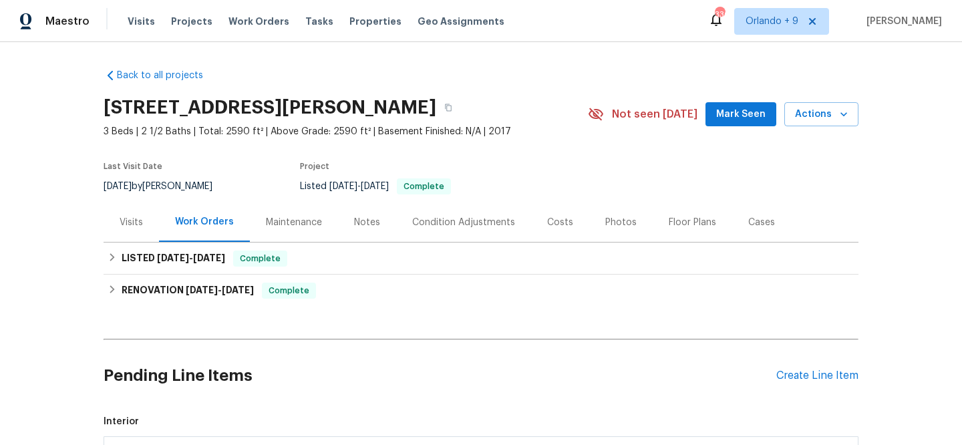
click at [130, 224] on div "Visits" at bounding box center [131, 222] width 23 height 13
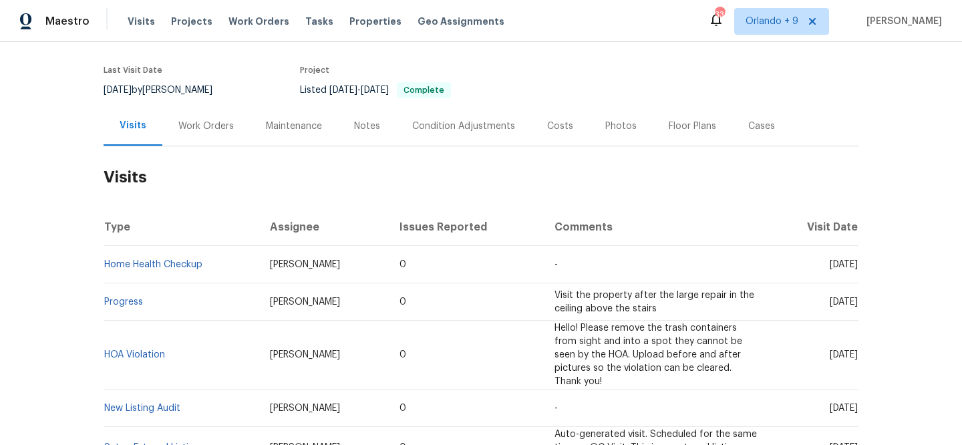
scroll to position [116, 0]
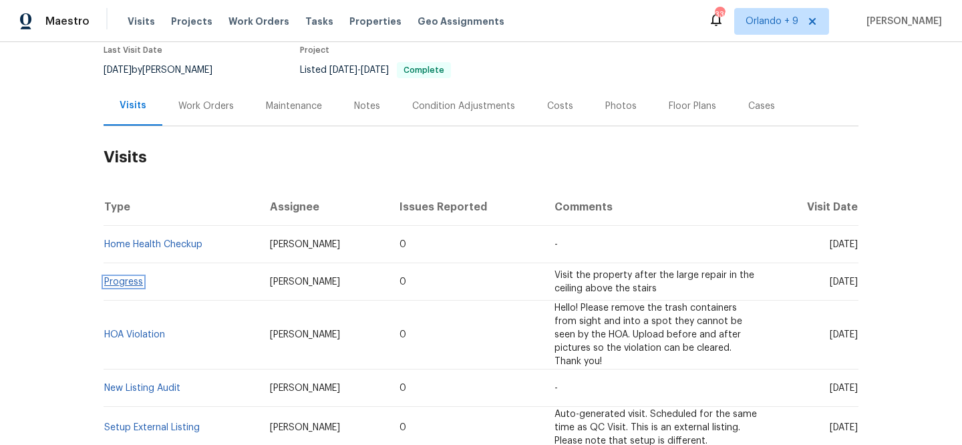
click at [140, 283] on link "Progress" at bounding box center [123, 281] width 39 height 9
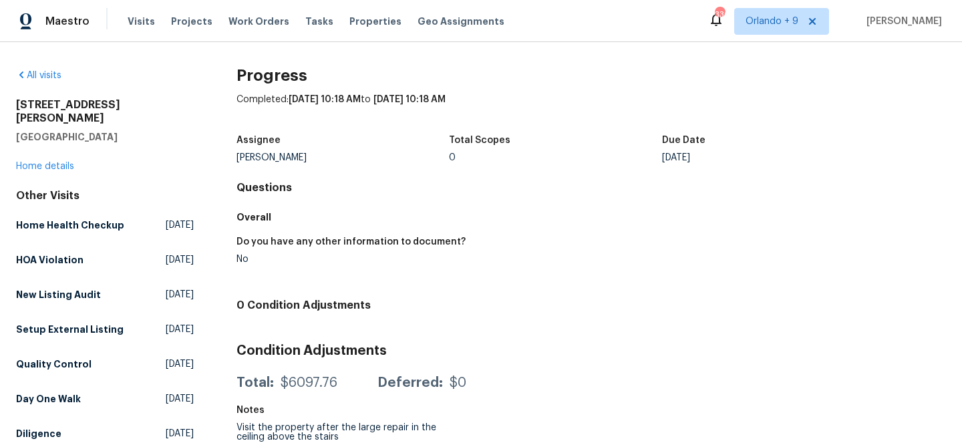
click at [61, 158] on div "2525 Miranda Dr Murfreesboro, TN 37128 Home details" at bounding box center [105, 135] width 178 height 75
click at [54, 146] on div "2525 Miranda Dr Murfreesboro, TN 37128 Home details" at bounding box center [105, 135] width 178 height 75
click at [54, 162] on link "Home details" at bounding box center [45, 166] width 58 height 9
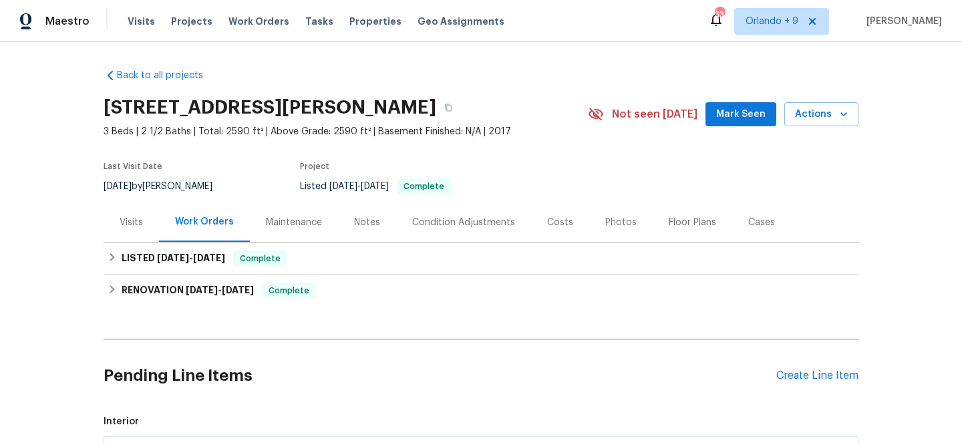
scroll to position [86, 0]
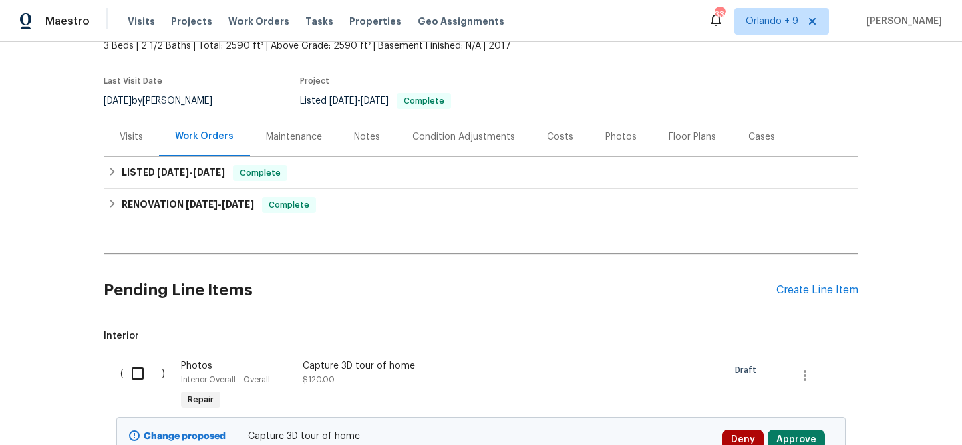
click at [107, 138] on div "Visits" at bounding box center [131, 136] width 55 height 39
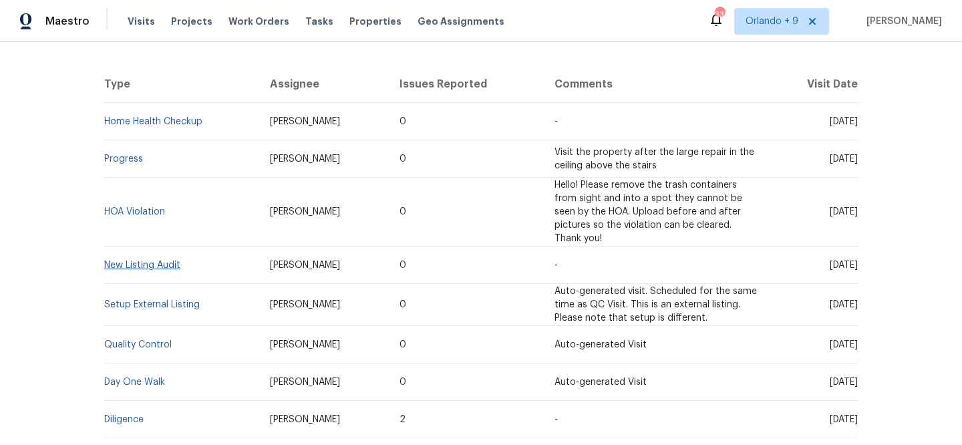
scroll to position [271, 0]
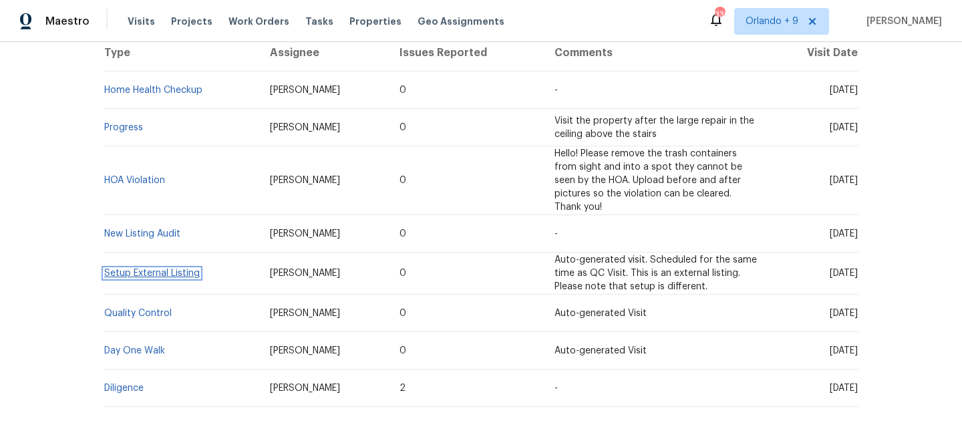
click at [173, 269] on link "Setup External Listing" at bounding box center [152, 273] width 96 height 9
